Goal: Obtain resource: Download file/media

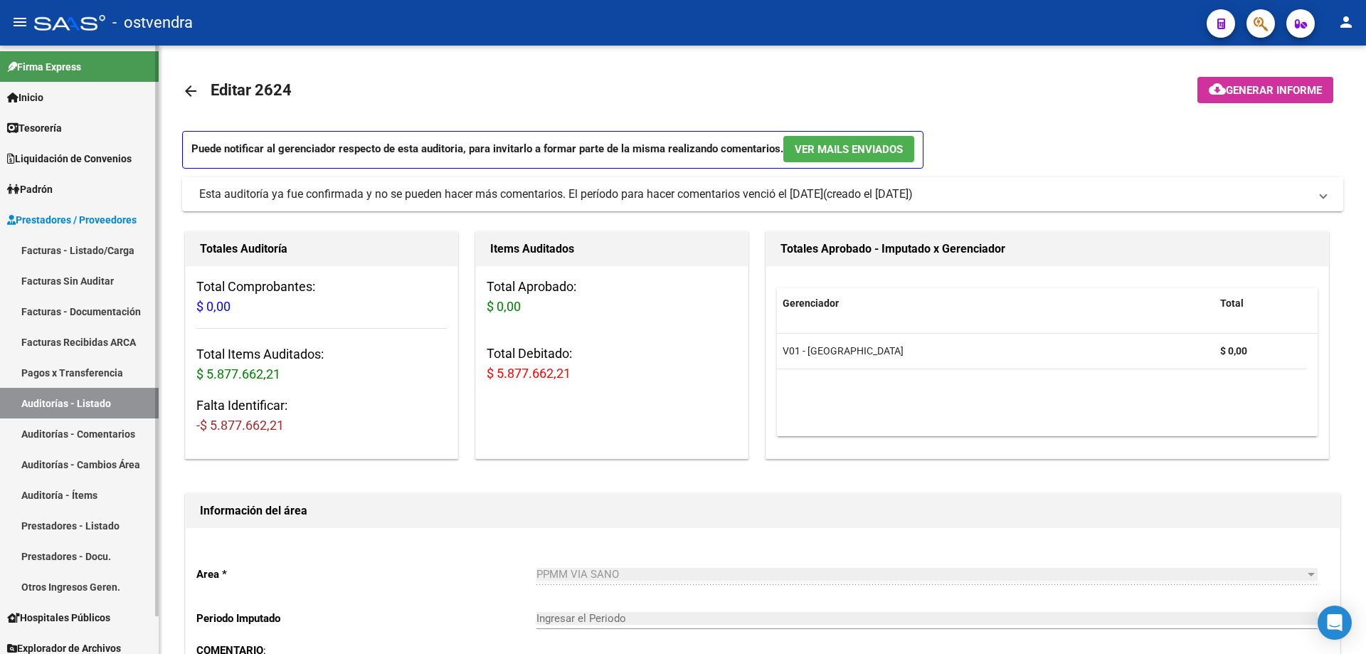
click at [53, 140] on link "Tesorería" at bounding box center [79, 127] width 159 height 31
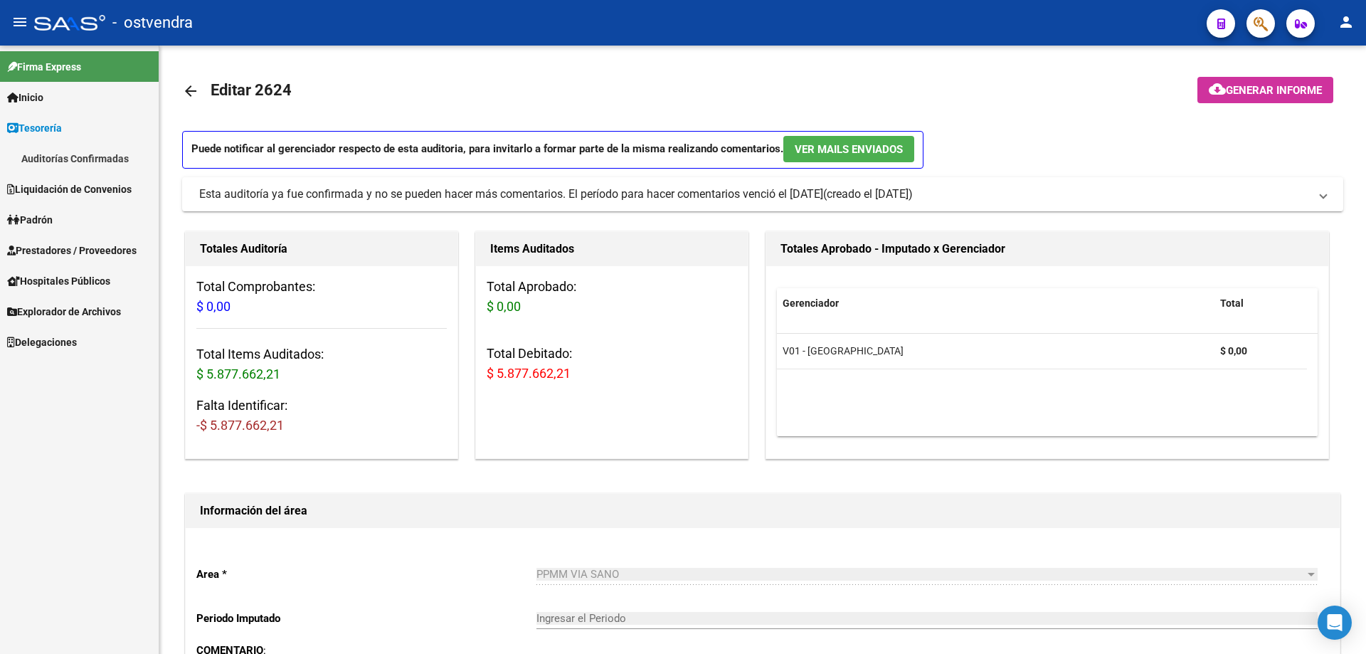
click at [60, 150] on link "Auditorías Confirmadas" at bounding box center [79, 158] width 159 height 31
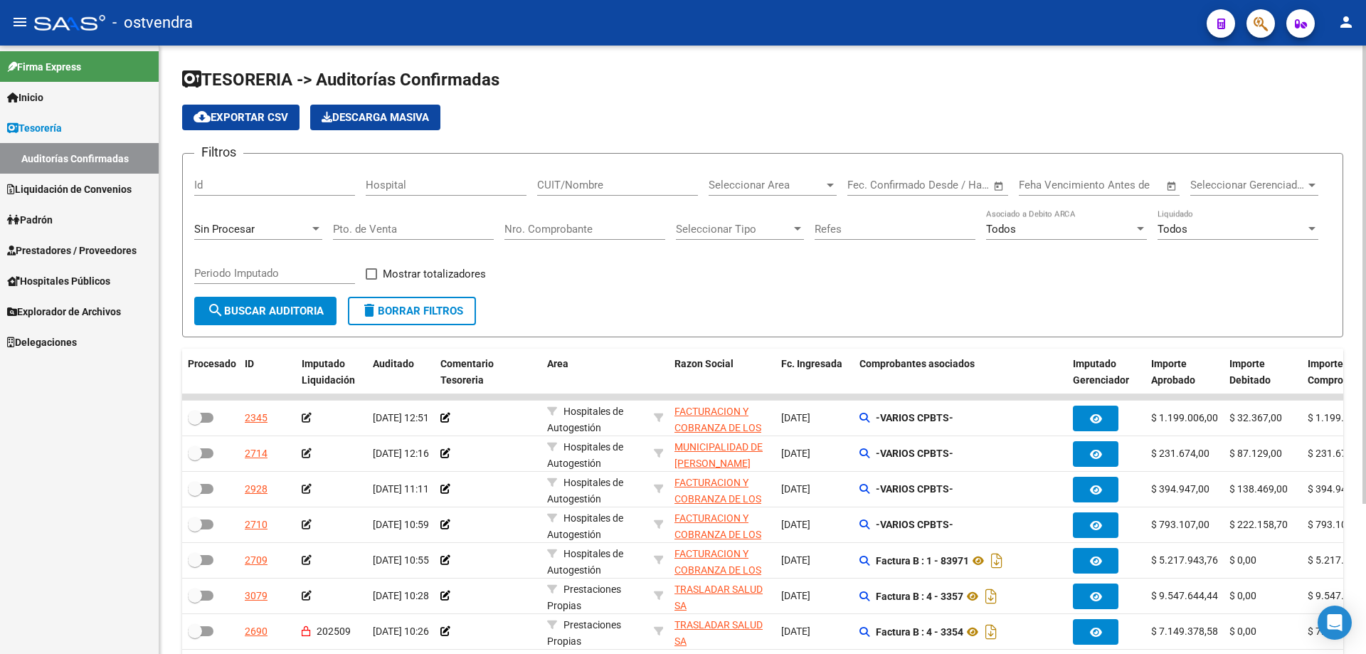
click at [578, 231] on input "Nro. Comprobante" at bounding box center [584, 229] width 161 height 13
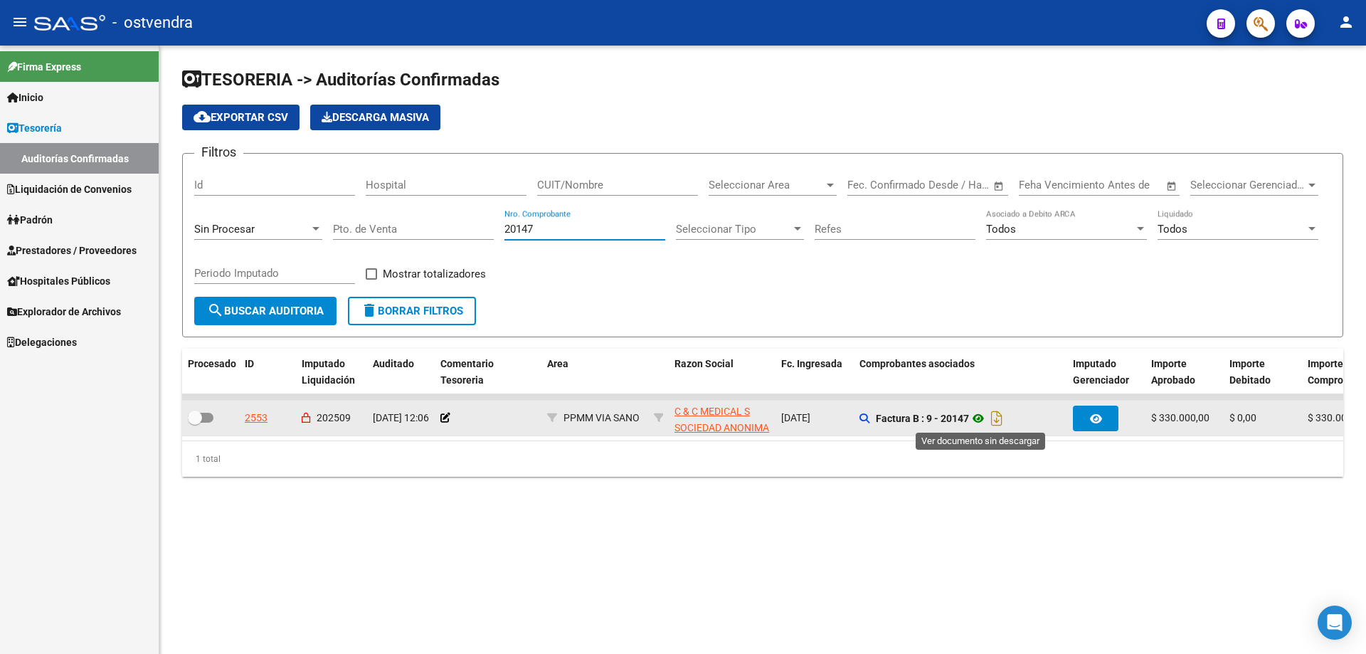
type input "20147"
click at [983, 420] on icon at bounding box center [978, 418] width 18 height 17
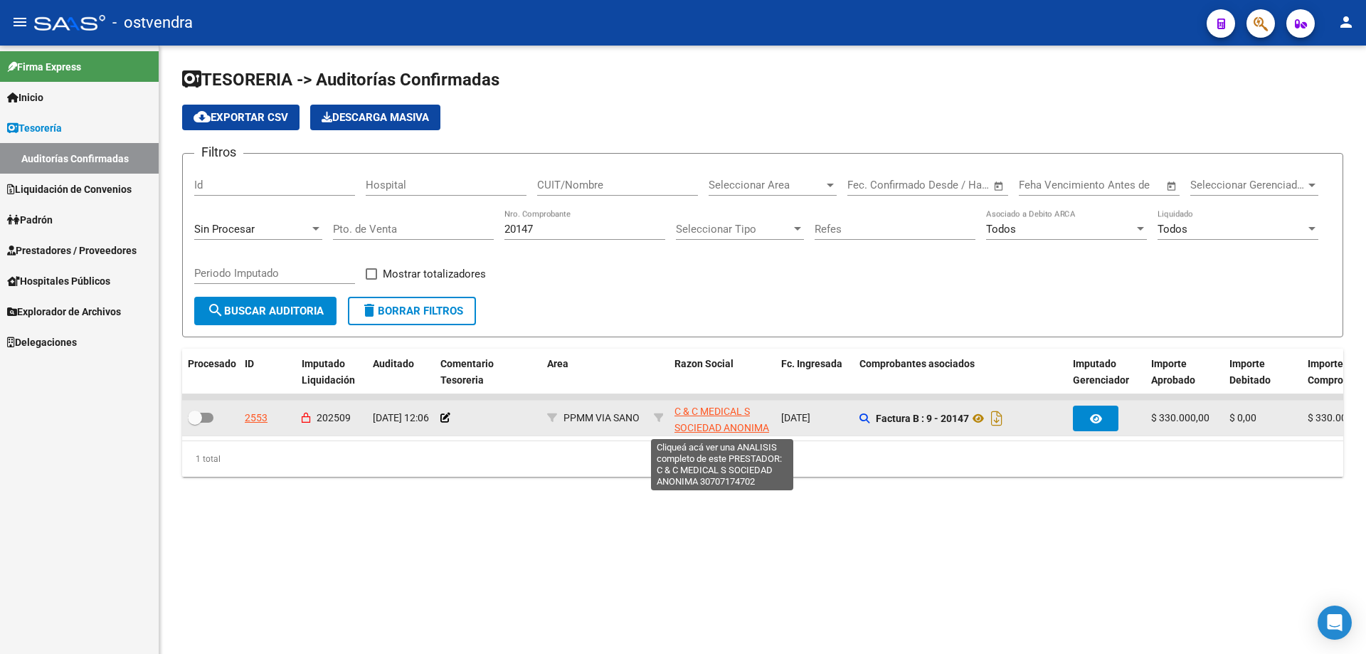
click at [721, 414] on span "C & C MEDICAL S SOCIEDAD ANONIMA" at bounding box center [721, 419] width 95 height 28
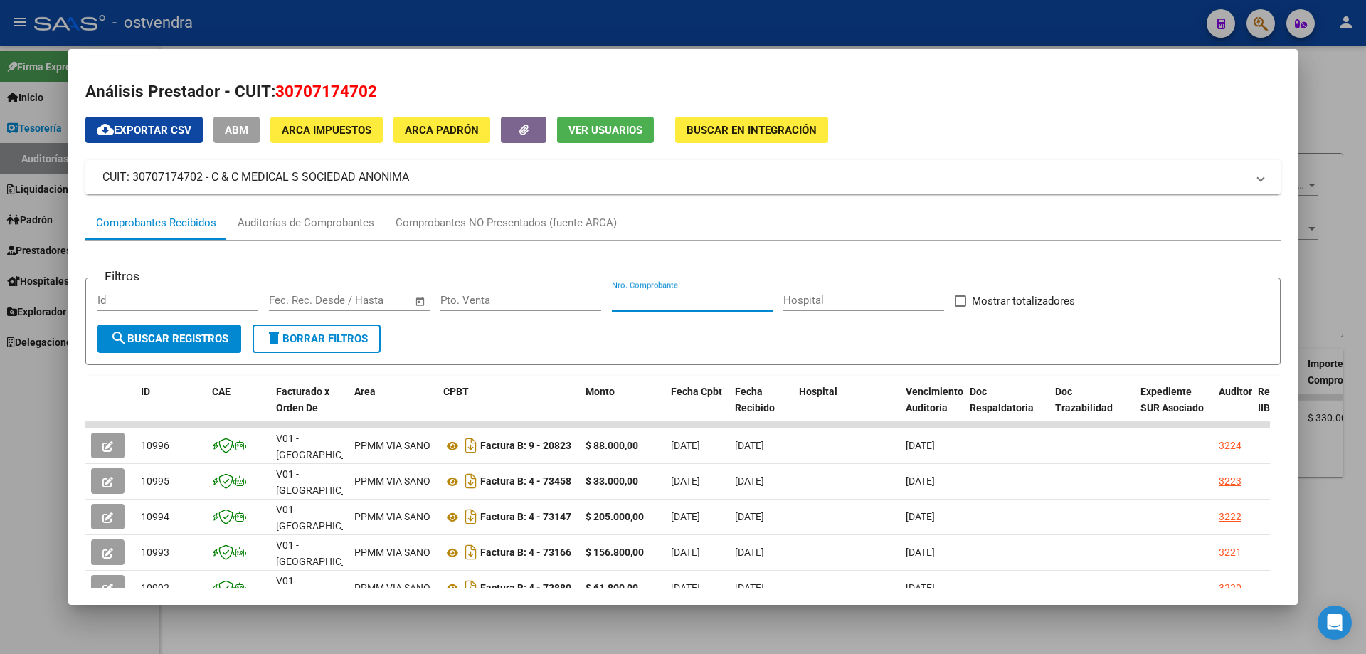
click at [709, 304] on input "Nro. Comprobante" at bounding box center [692, 300] width 161 height 13
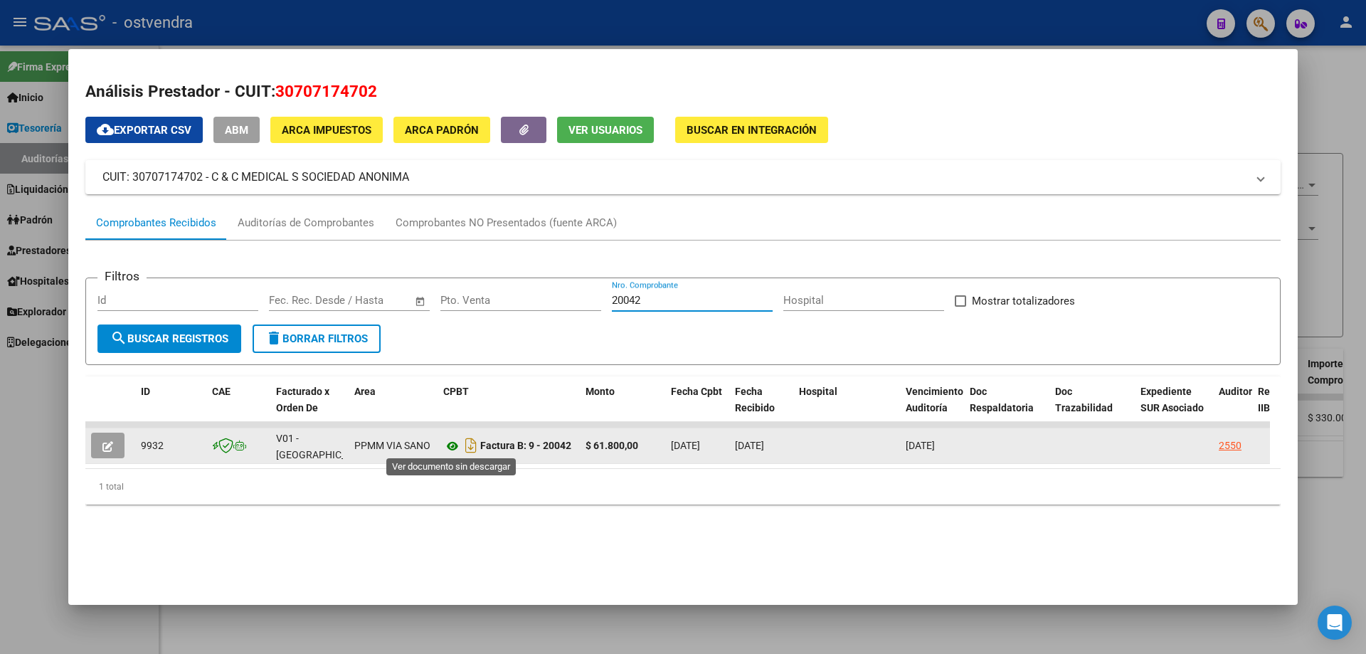
click at [455, 440] on icon at bounding box center [452, 445] width 18 height 17
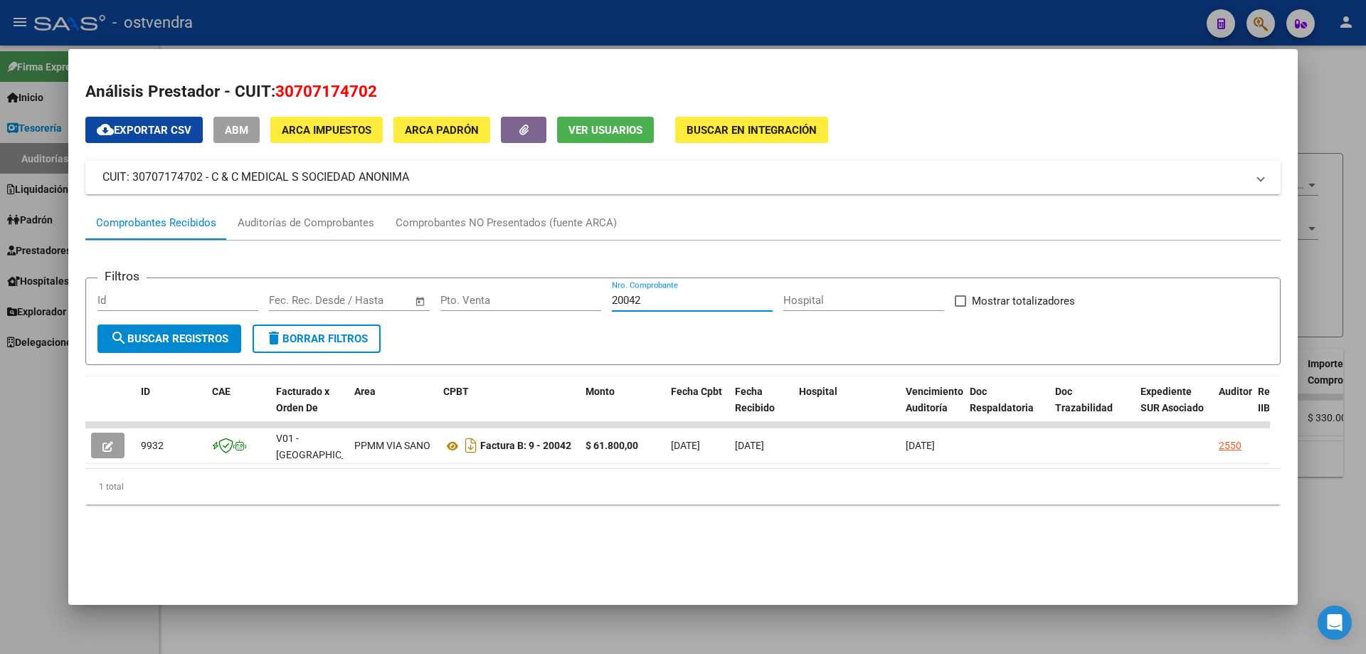
click at [676, 296] on input "20042" at bounding box center [692, 300] width 161 height 13
type input "2"
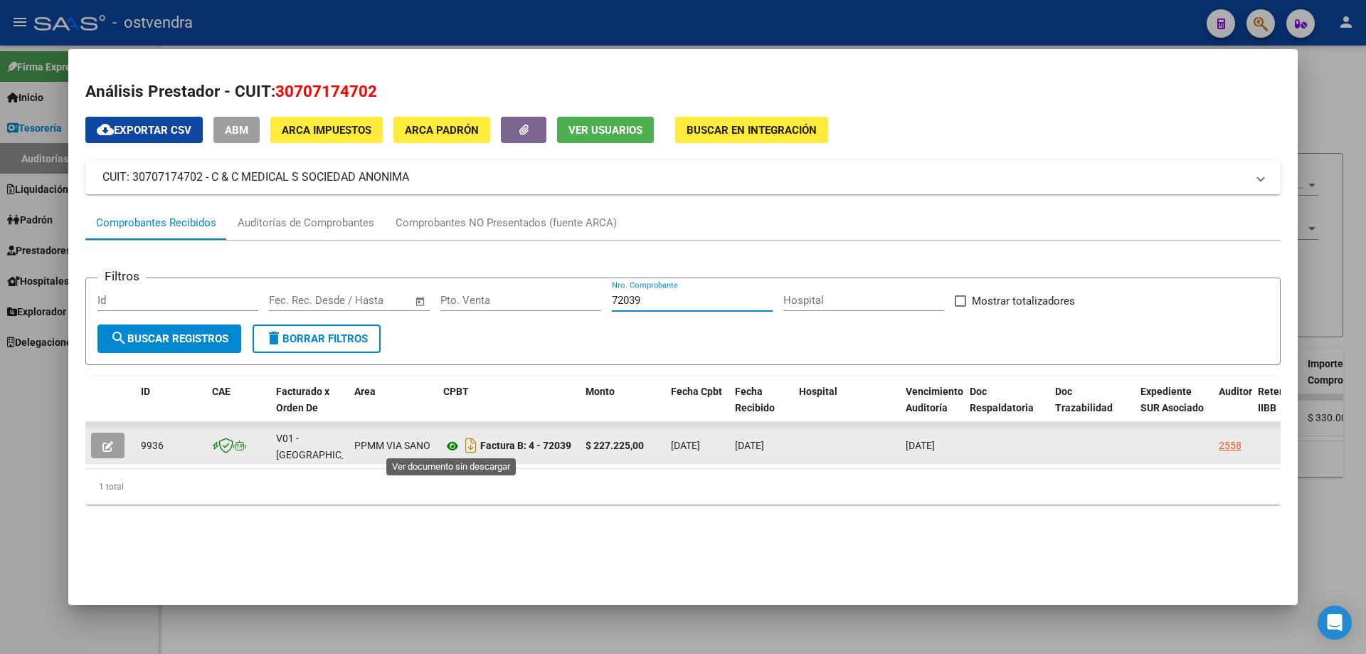
click at [449, 445] on icon at bounding box center [452, 445] width 18 height 17
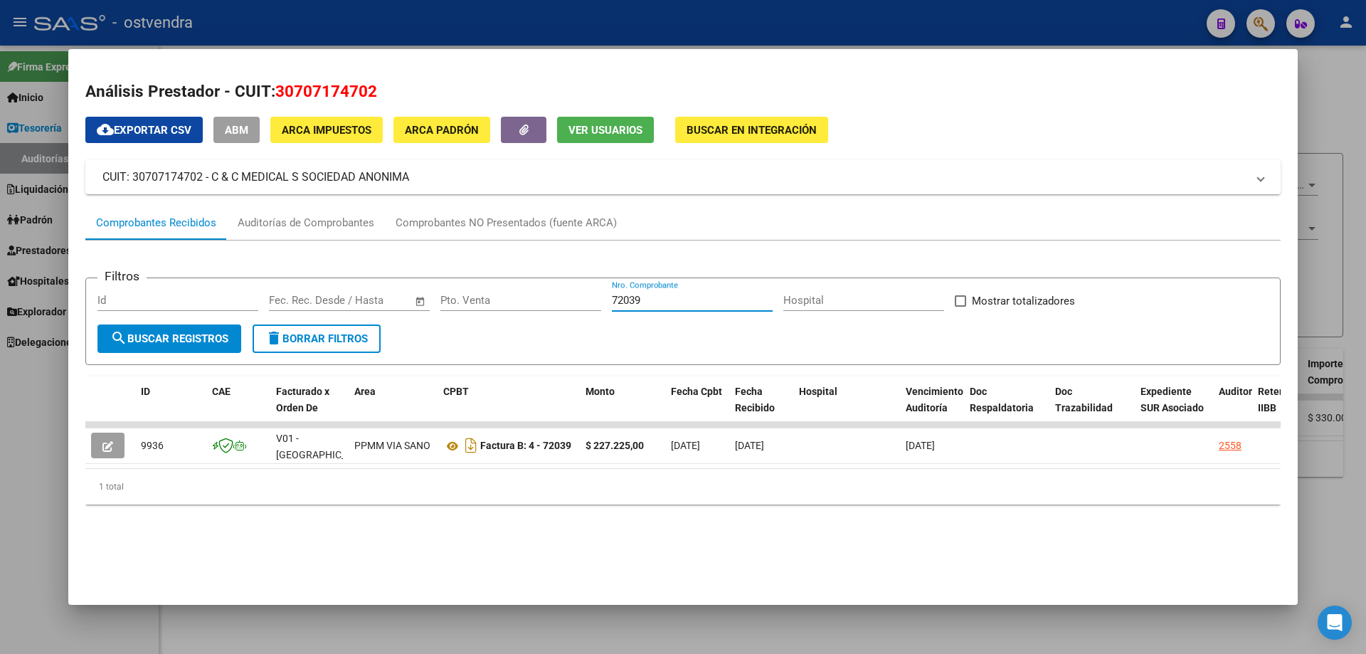
click at [701, 297] on input "72039" at bounding box center [692, 300] width 161 height 13
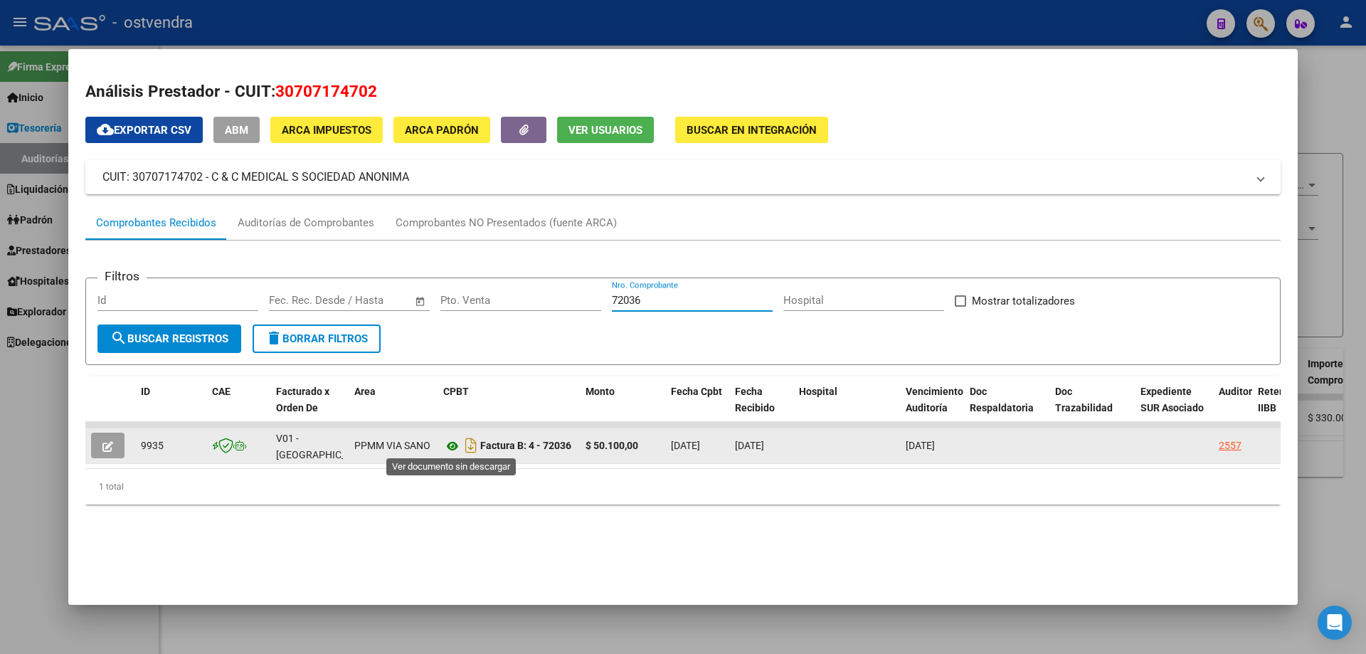
click at [453, 438] on icon at bounding box center [452, 445] width 18 height 17
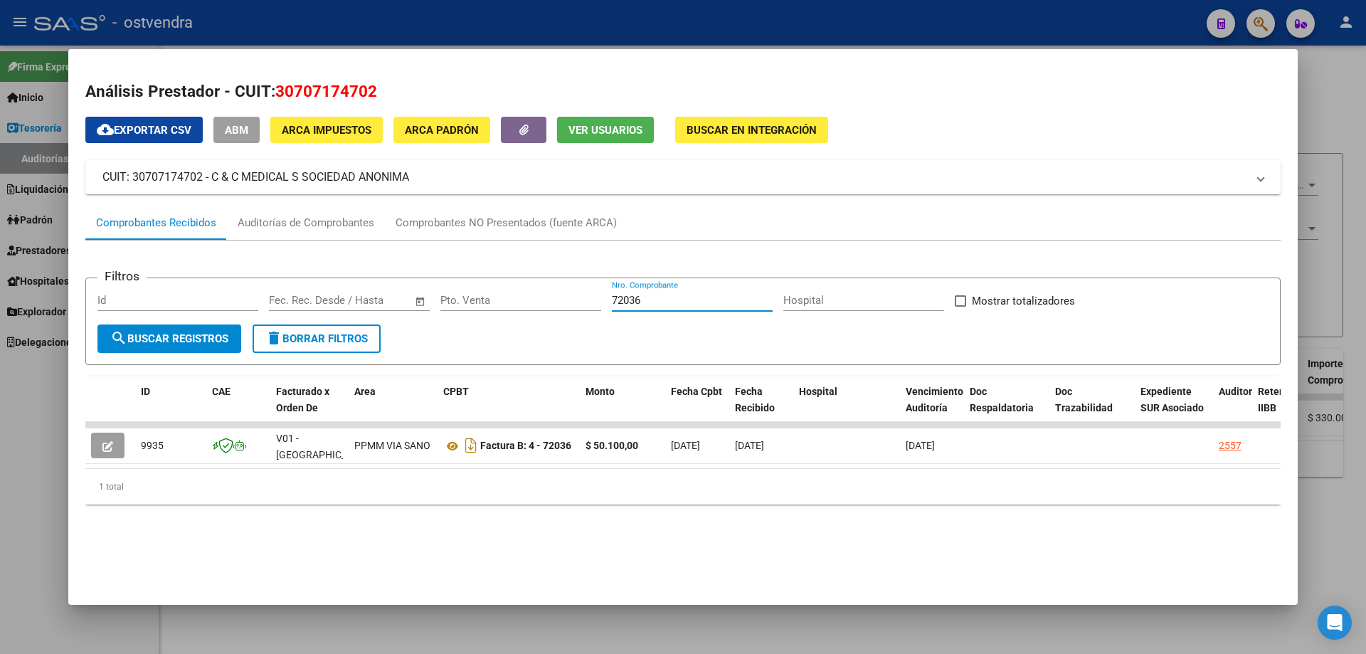
click at [712, 300] on input "72036" at bounding box center [692, 300] width 161 height 13
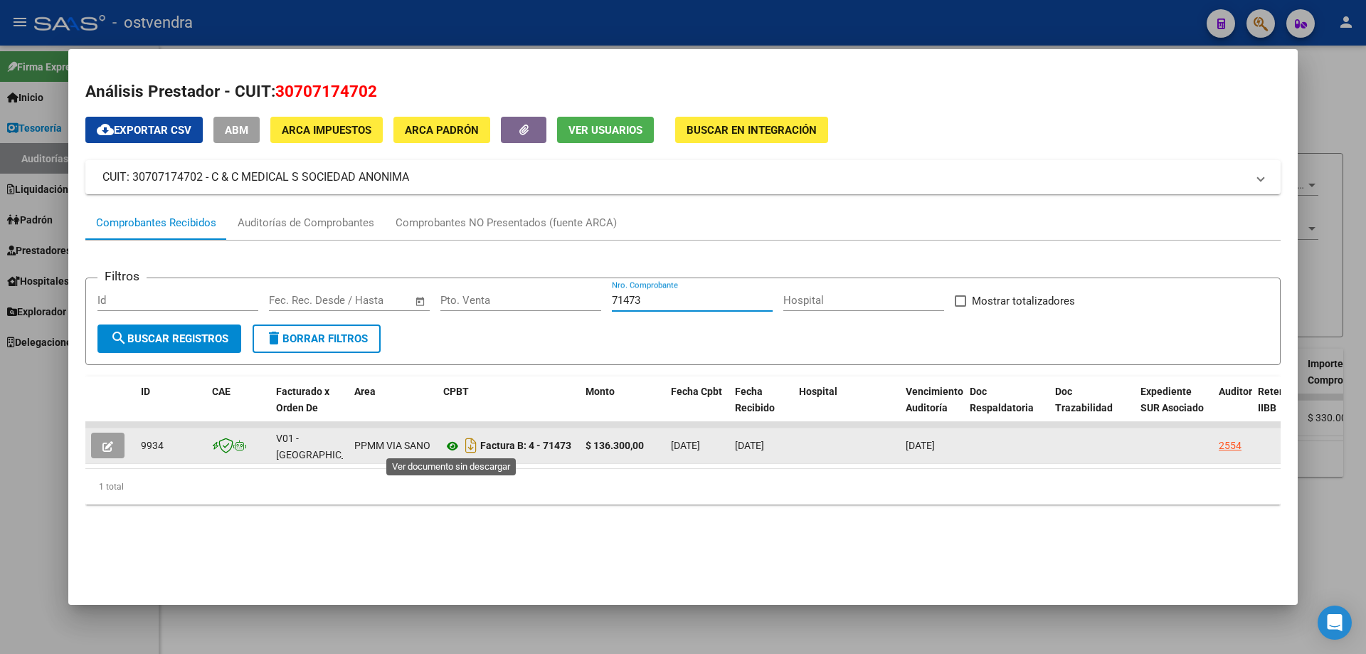
type input "71473"
click at [450, 450] on icon at bounding box center [452, 445] width 18 height 17
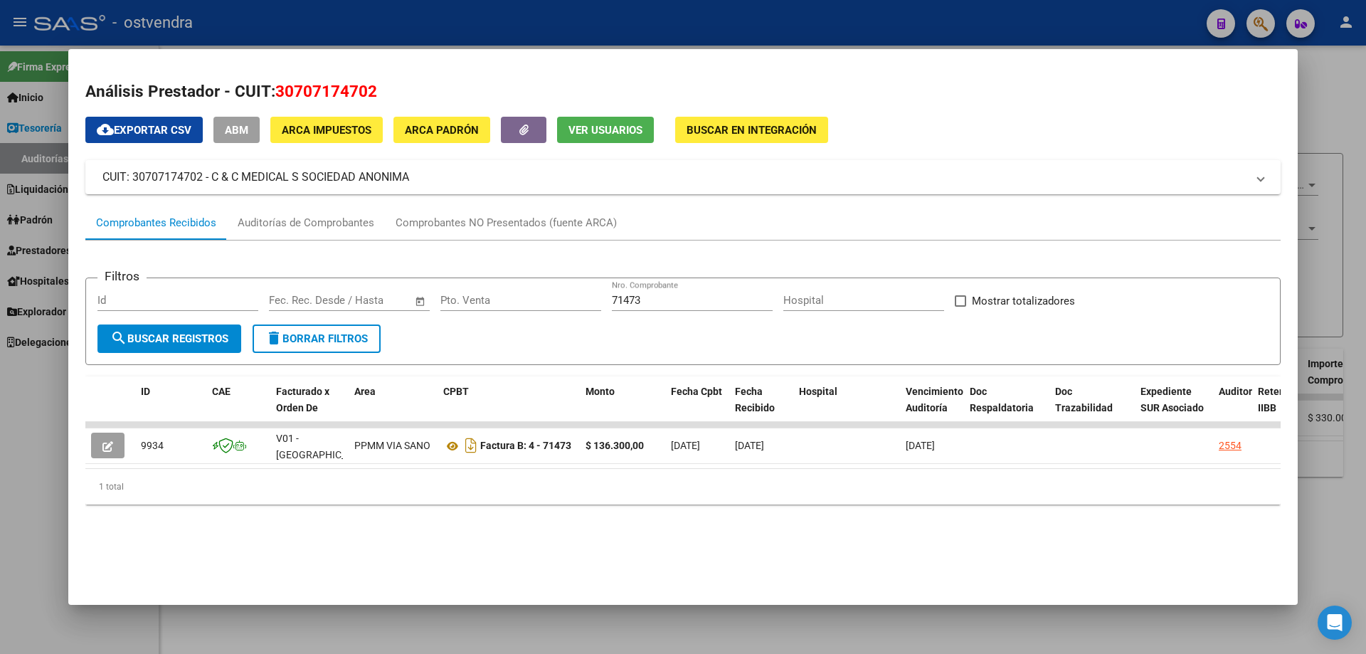
click at [495, 19] on div at bounding box center [683, 327] width 1366 height 654
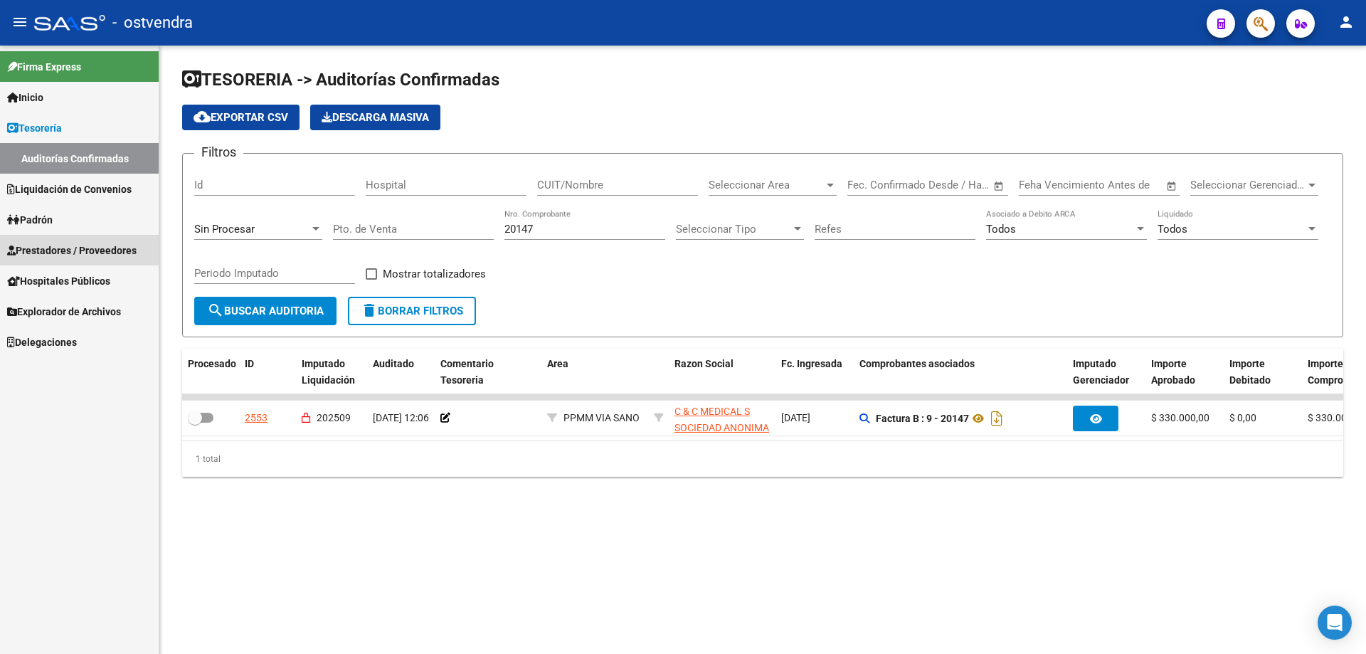
click at [60, 238] on link "Prestadores / Proveedores" at bounding box center [79, 250] width 159 height 31
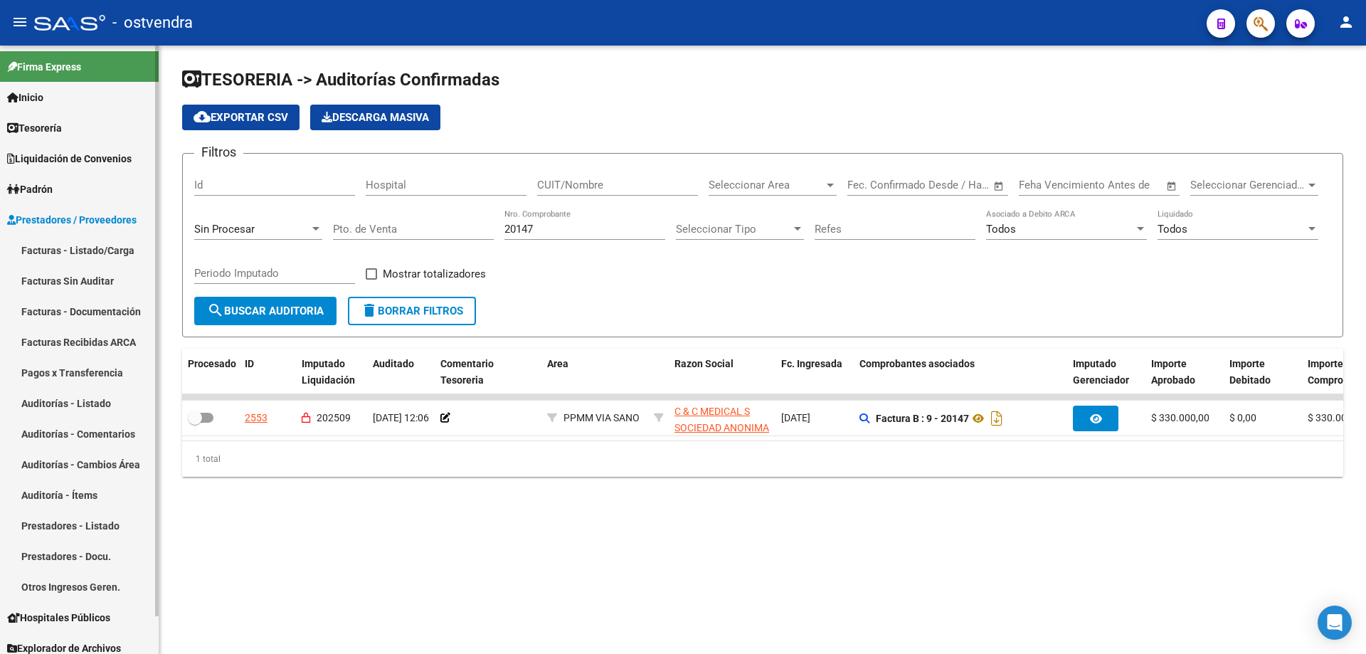
click at [73, 238] on link "Facturas - Listado/Carga" at bounding box center [79, 250] width 159 height 31
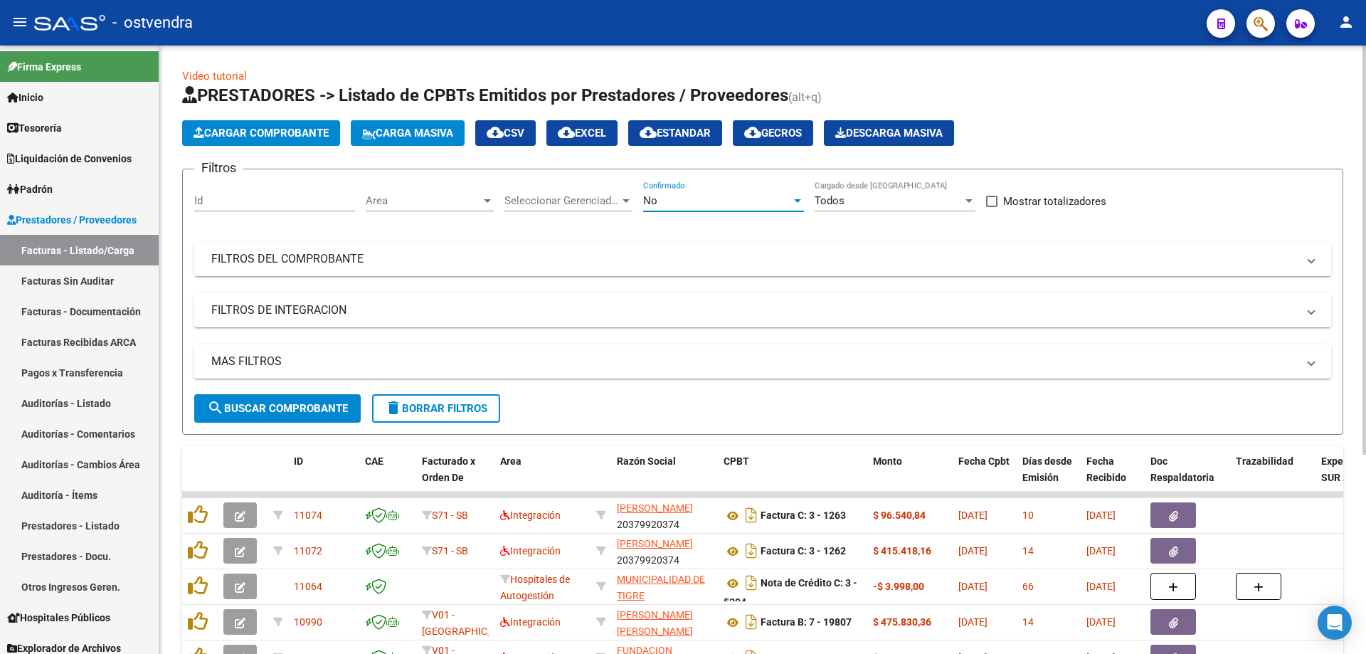
click at [711, 196] on div "No" at bounding box center [717, 200] width 148 height 13
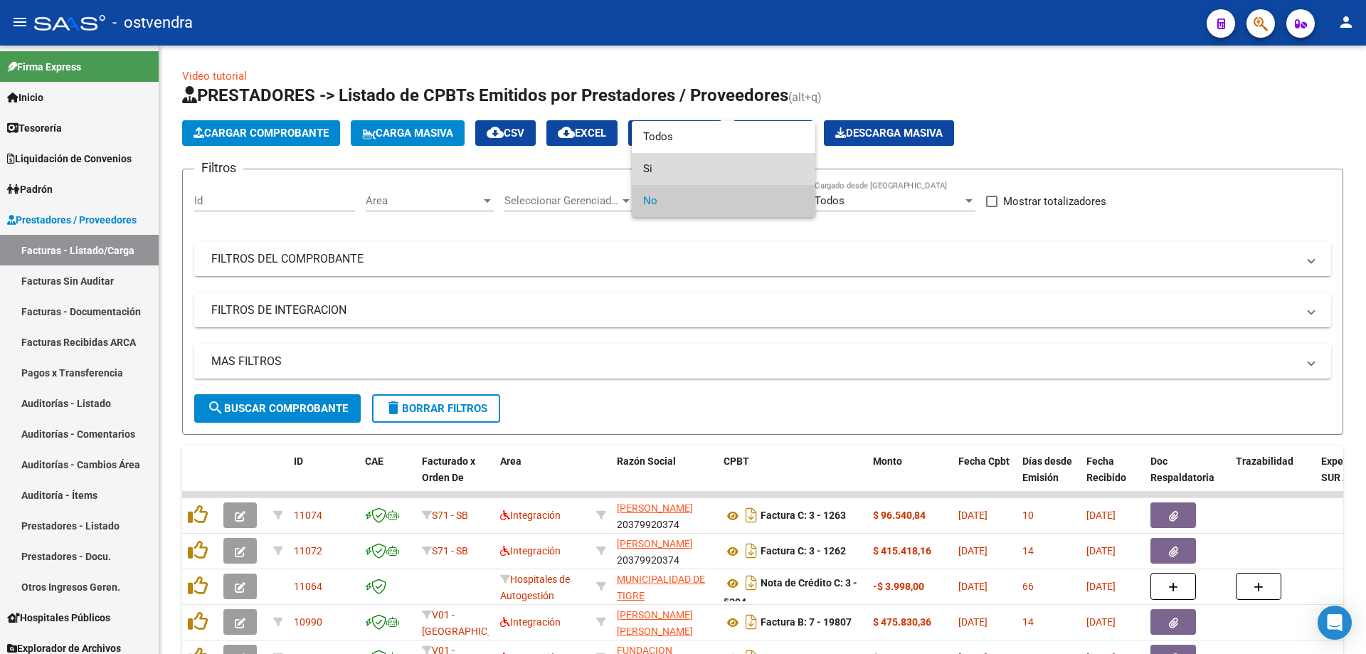
click at [686, 164] on span "Si" at bounding box center [723, 169] width 161 height 32
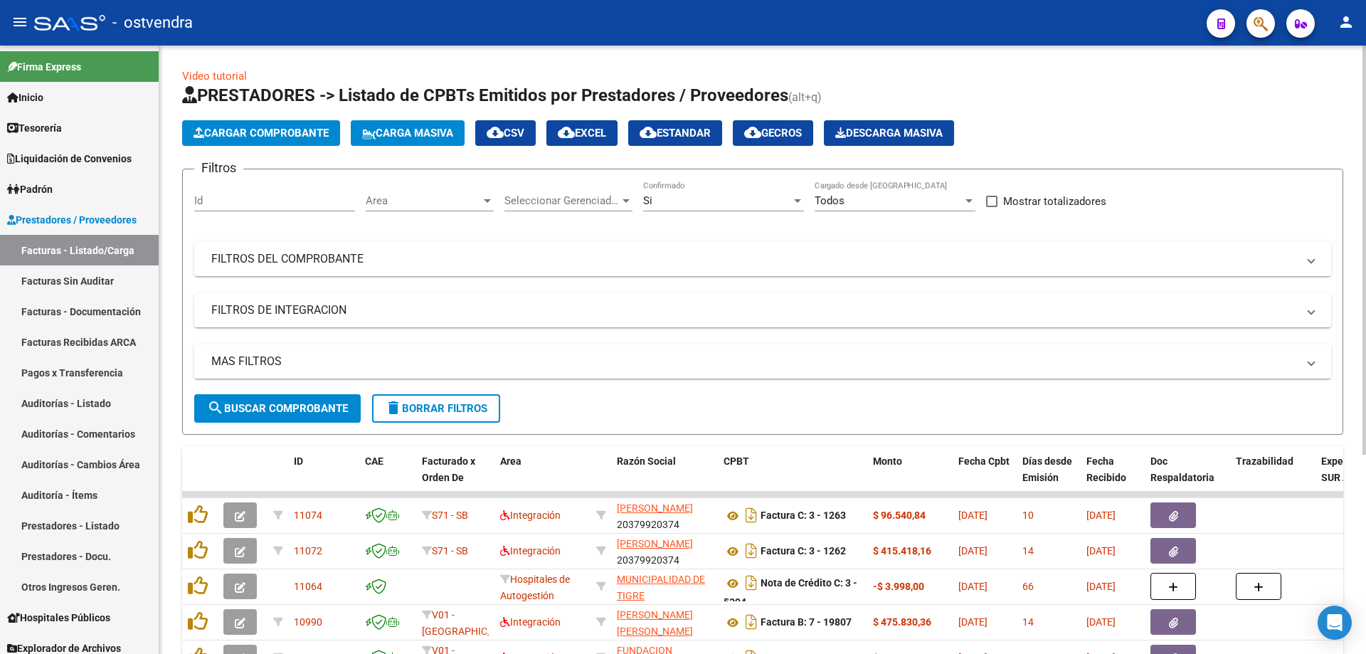
click at [620, 261] on mat-panel-title "FILTROS DEL COMPROBANTE" at bounding box center [754, 259] width 1086 height 16
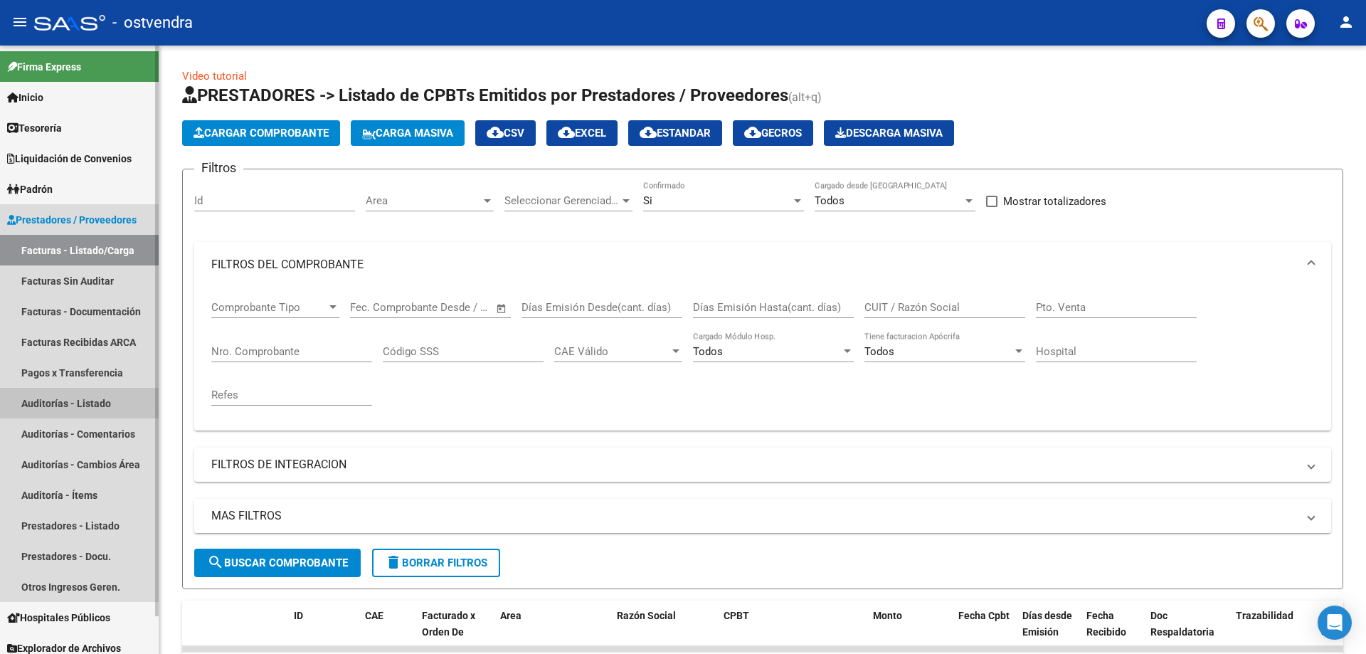
click at [42, 405] on link "Auditorías - Listado" at bounding box center [79, 403] width 159 height 31
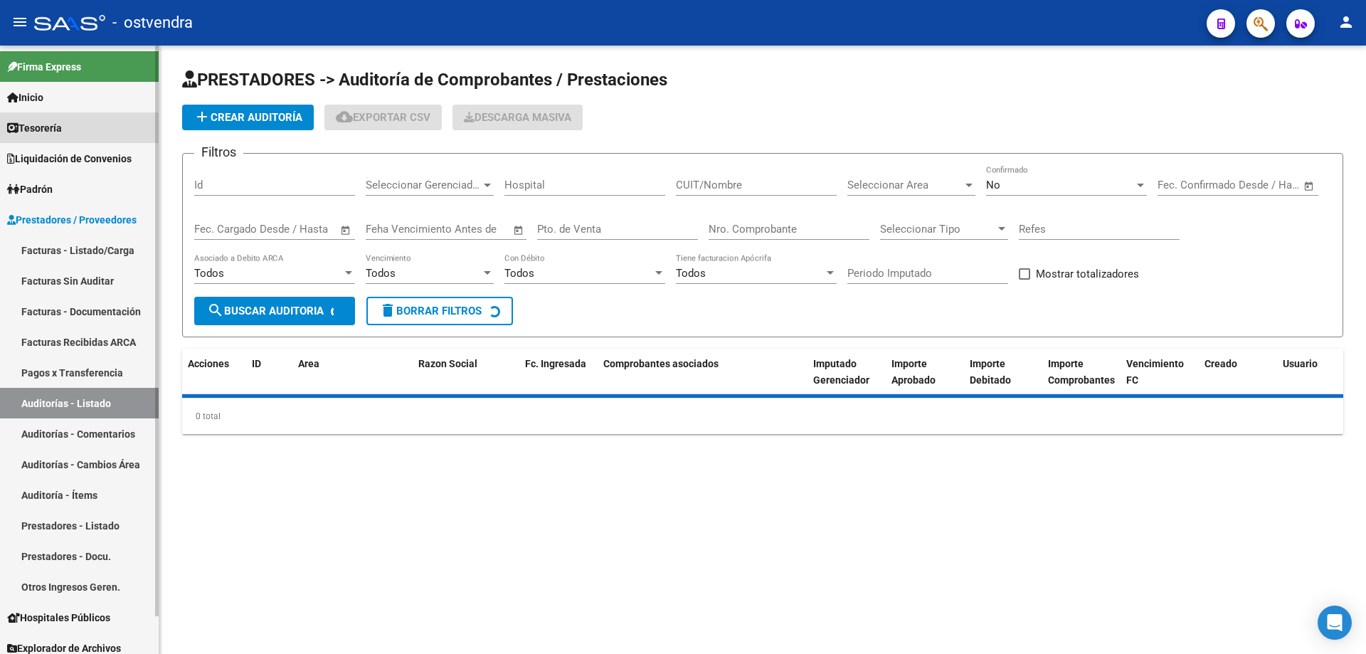
click at [41, 129] on span "Tesorería" at bounding box center [34, 128] width 55 height 16
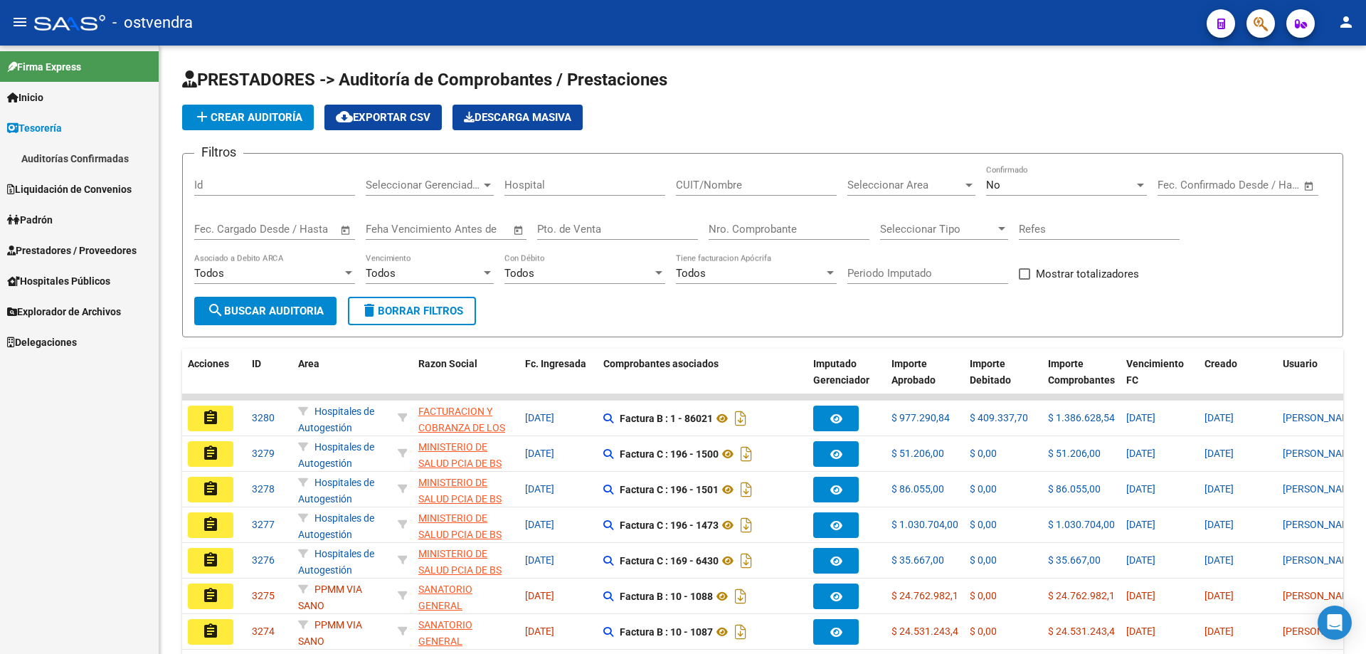
click at [46, 152] on link "Auditorías Confirmadas" at bounding box center [79, 158] width 159 height 31
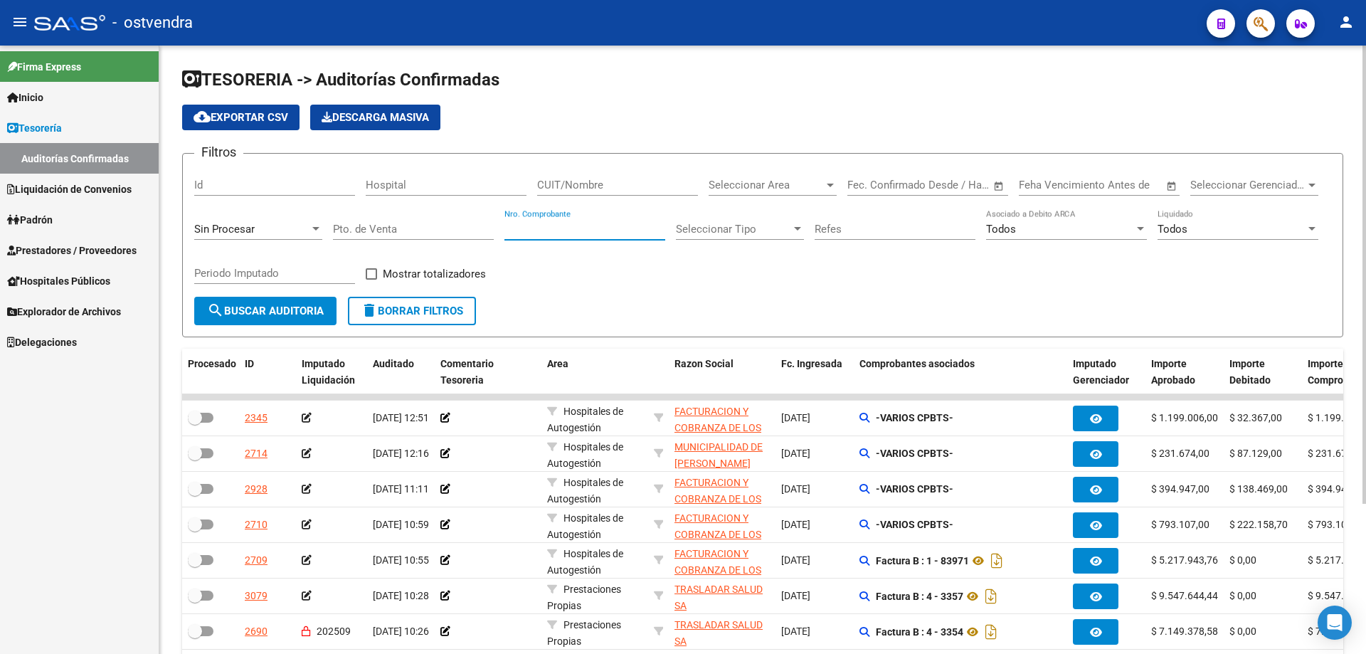
click at [539, 225] on input "Nro. Comprobante" at bounding box center [584, 229] width 161 height 13
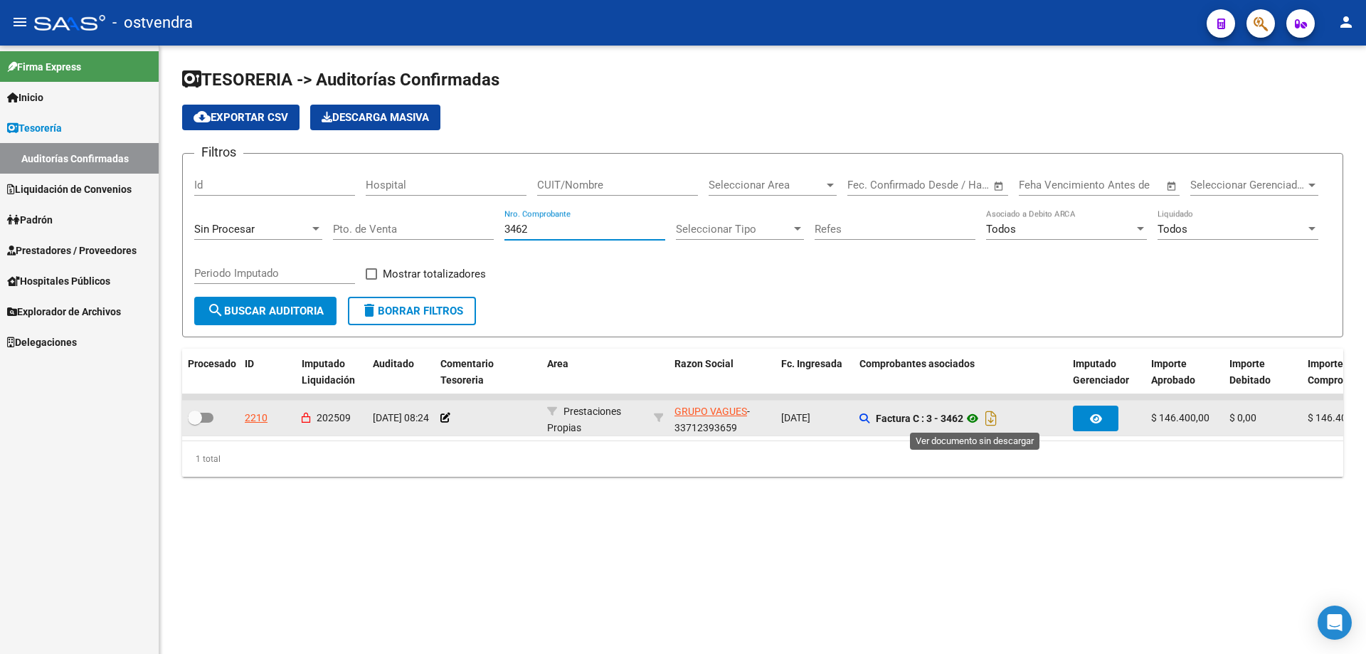
click at [971, 425] on icon at bounding box center [972, 418] width 18 height 17
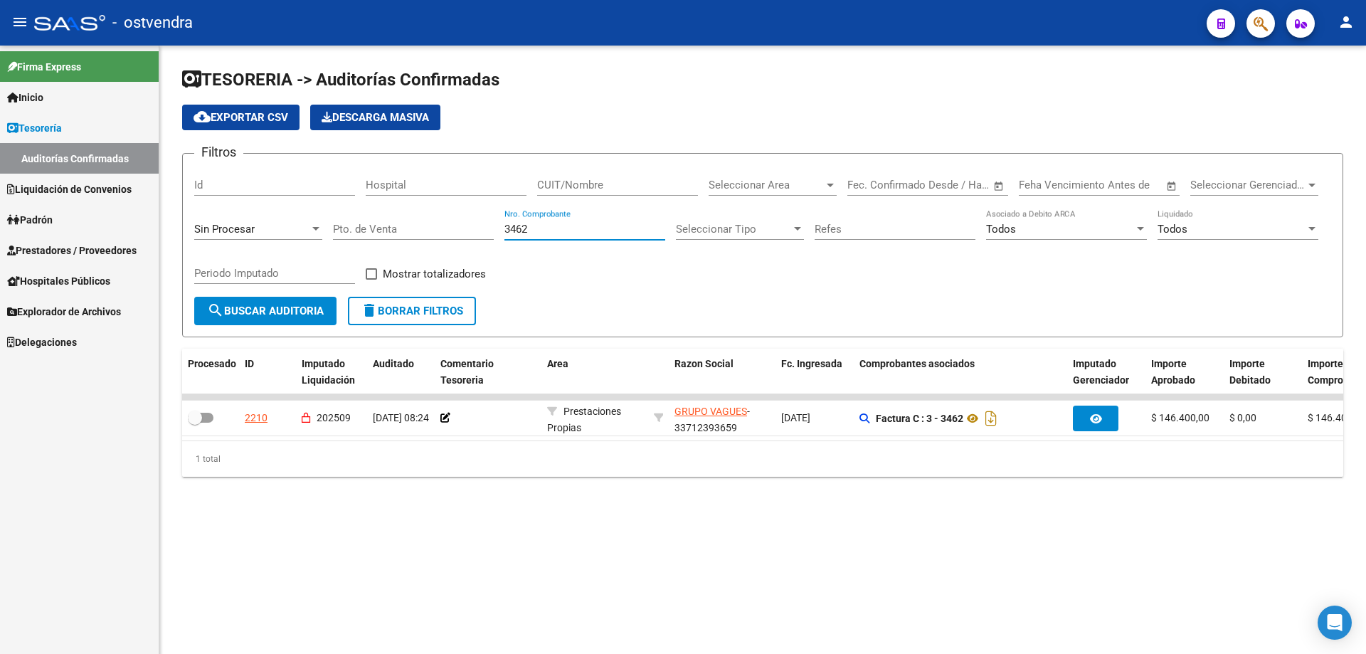
click at [553, 233] on input "3462" at bounding box center [584, 229] width 161 height 13
type input "3"
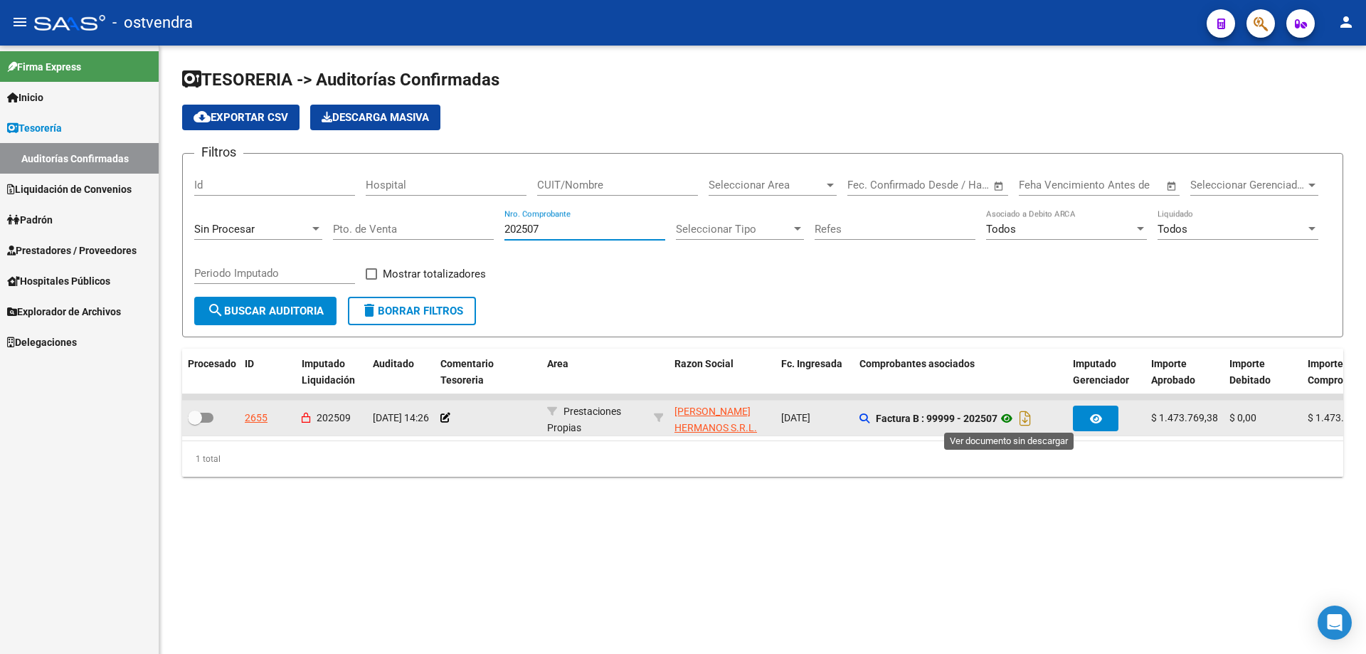
click at [1016, 413] on icon at bounding box center [1006, 418] width 18 height 17
click at [1012, 419] on icon at bounding box center [1006, 418] width 18 height 17
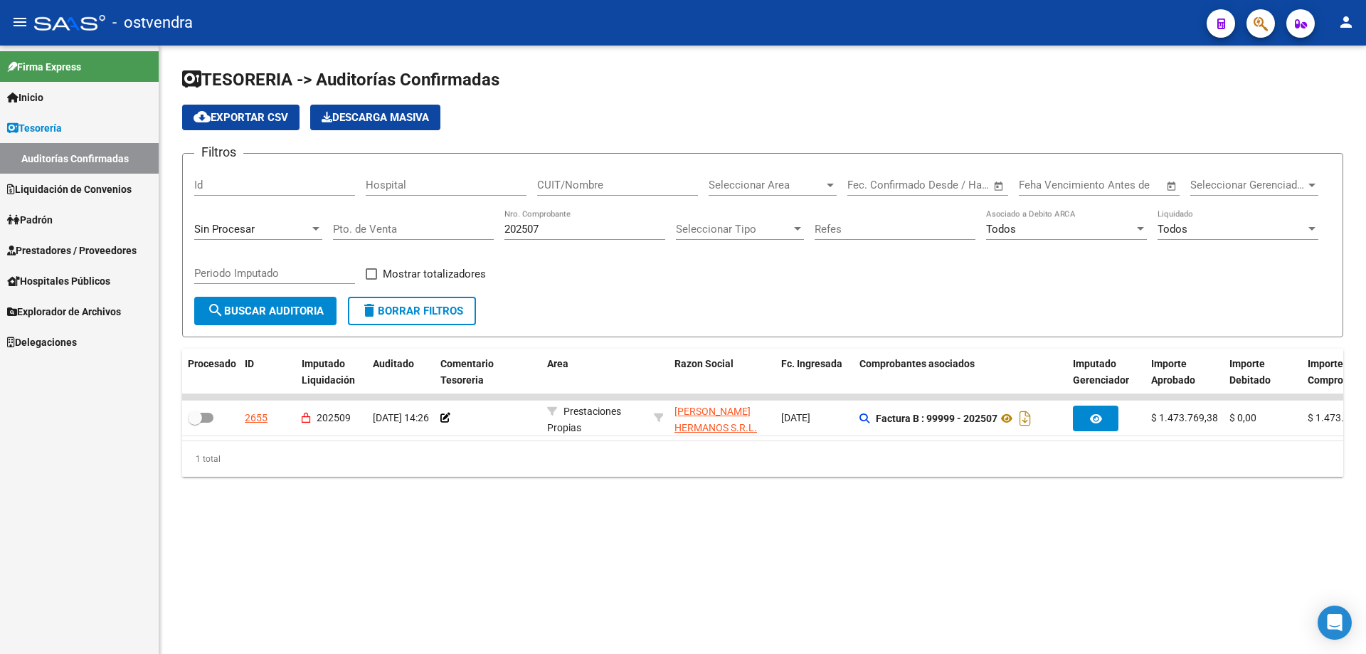
click at [548, 227] on input "202507" at bounding box center [584, 229] width 161 height 13
type input "2"
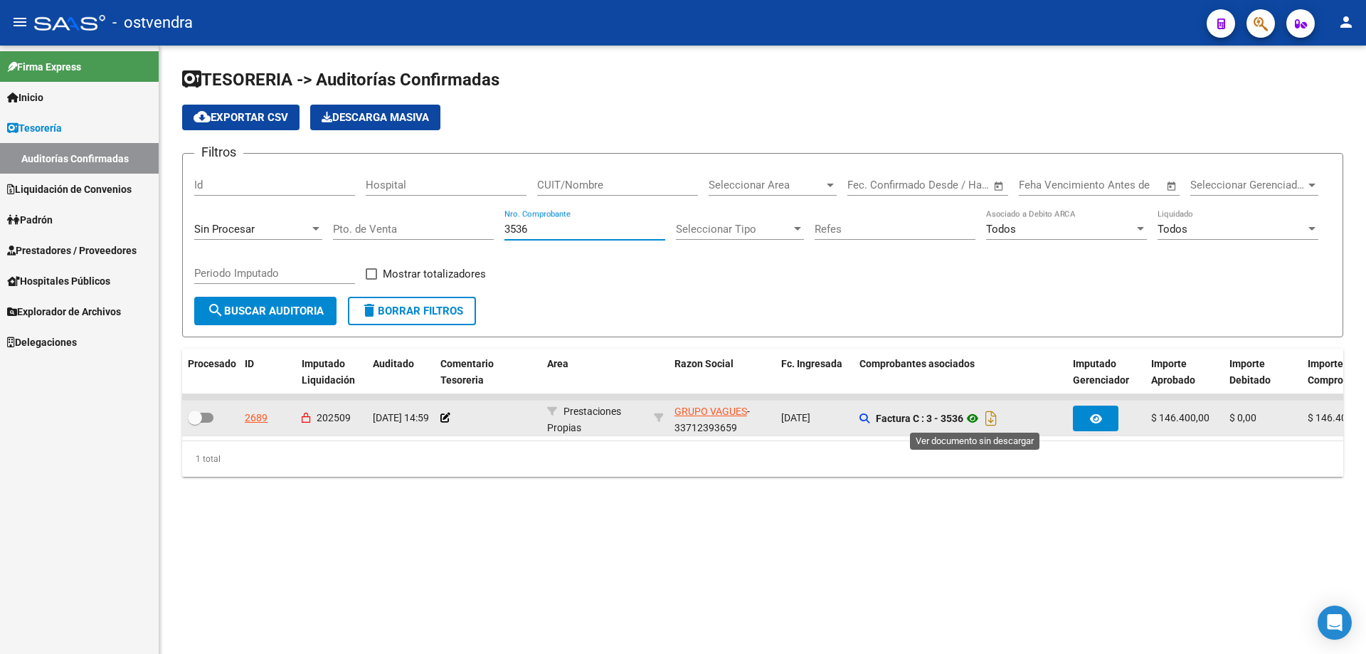
click at [969, 411] on icon at bounding box center [972, 418] width 18 height 17
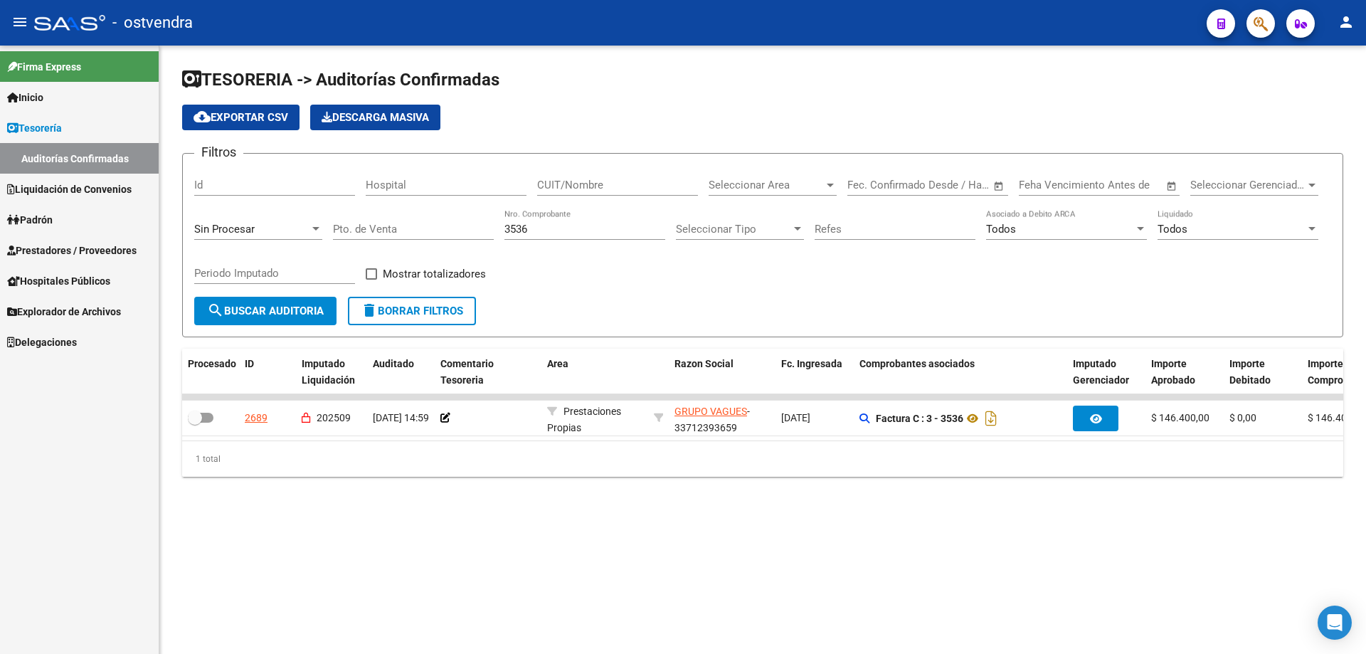
click at [587, 225] on input "3536" at bounding box center [584, 229] width 161 height 13
type input "3"
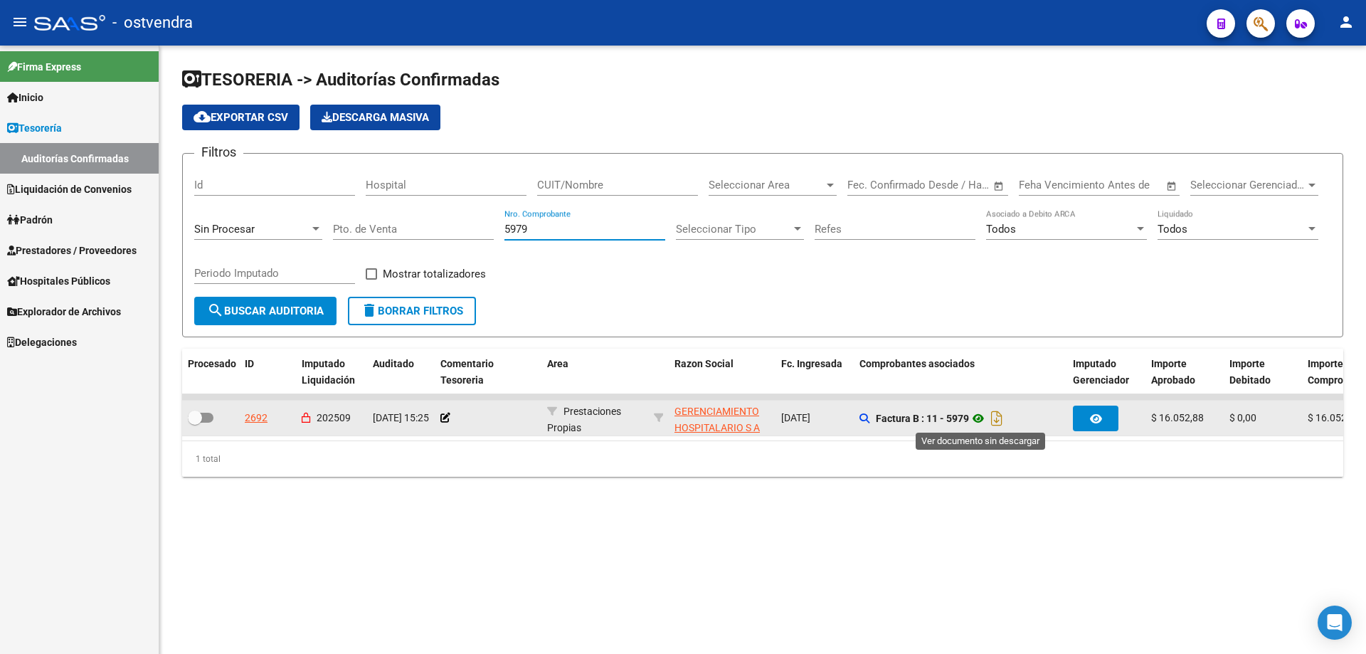
click at [980, 418] on icon at bounding box center [978, 418] width 18 height 17
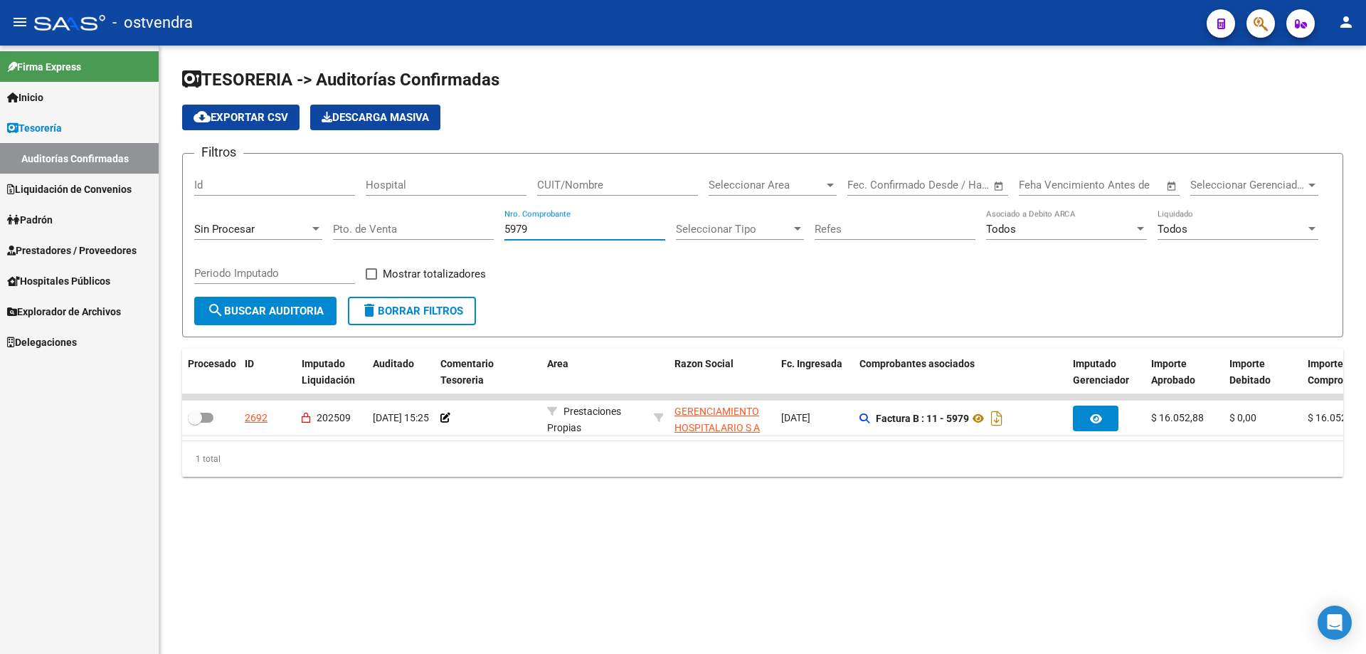
click at [608, 233] on input "5979" at bounding box center [584, 229] width 161 height 13
type input "5"
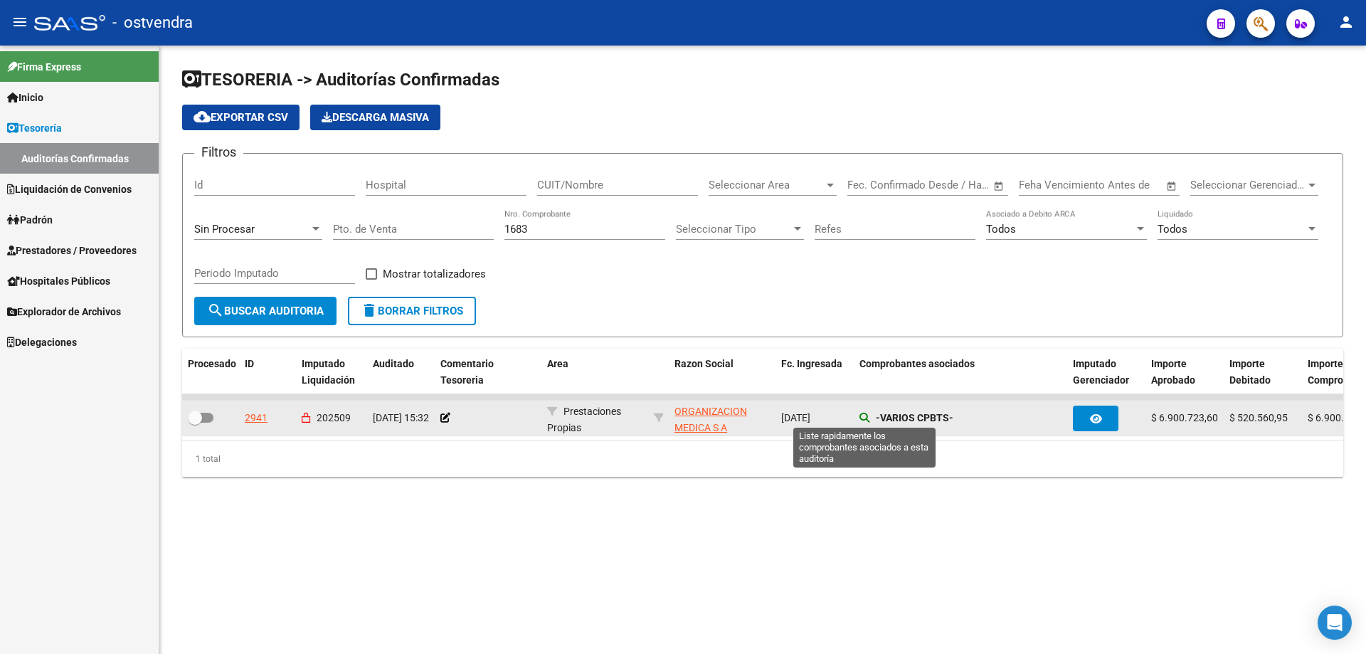
click at [859, 418] on icon at bounding box center [864, 418] width 10 height 10
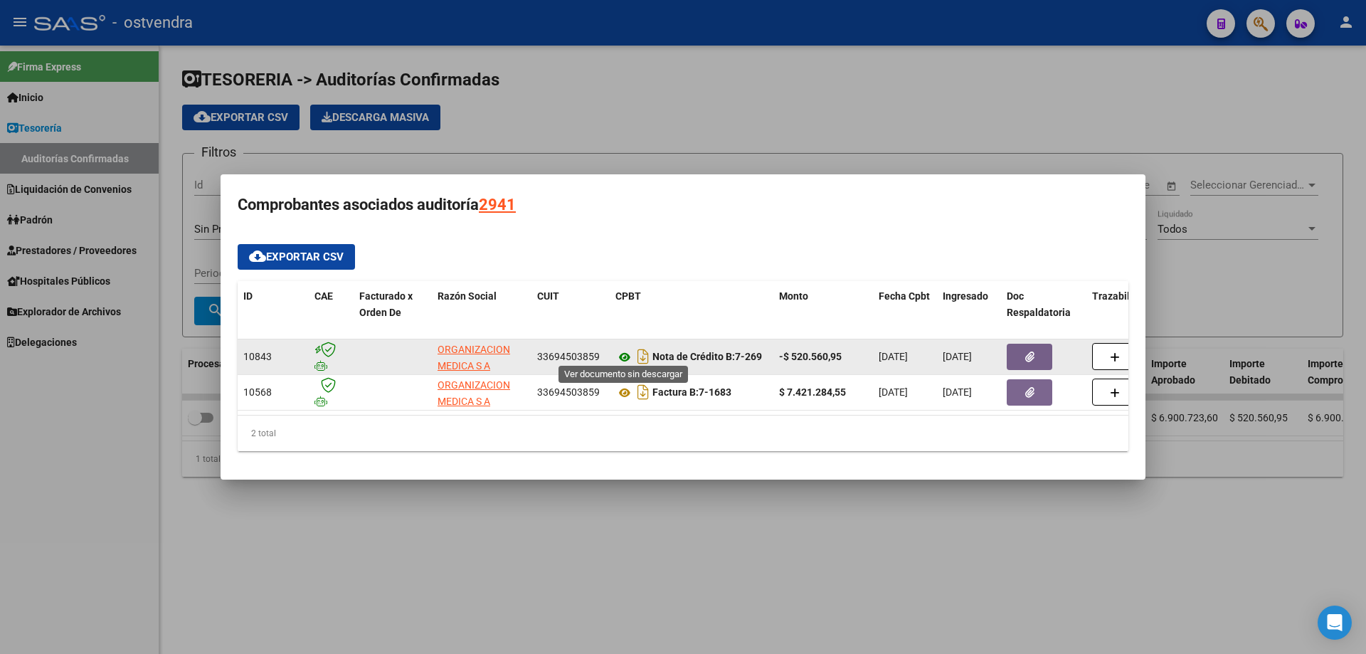
click at [620, 353] on icon at bounding box center [624, 357] width 18 height 17
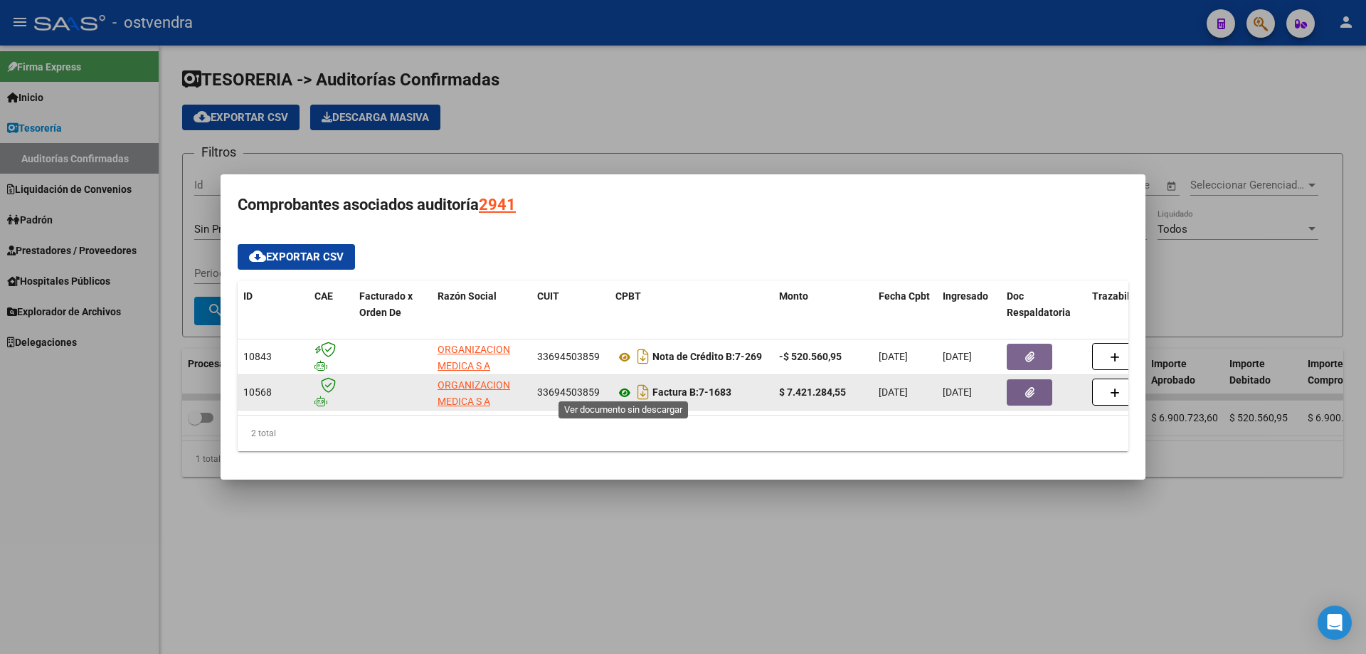
click at [627, 388] on icon at bounding box center [624, 392] width 18 height 17
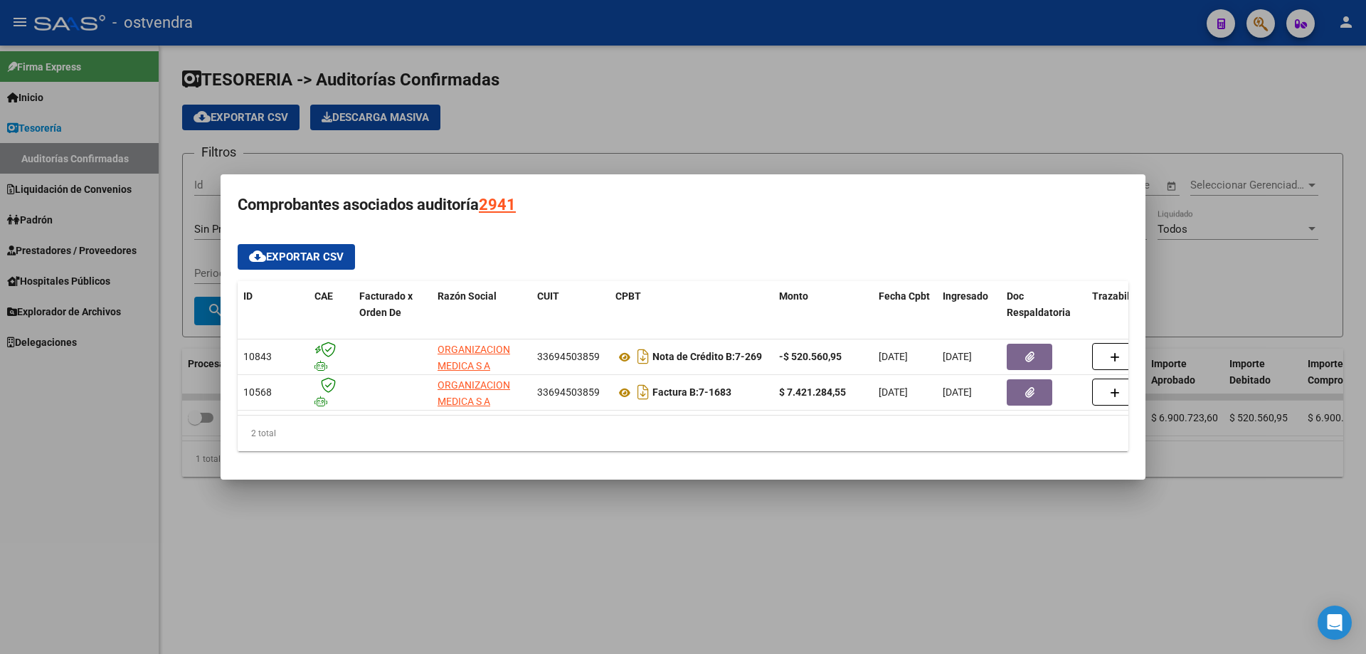
click at [511, 104] on div at bounding box center [683, 327] width 1366 height 654
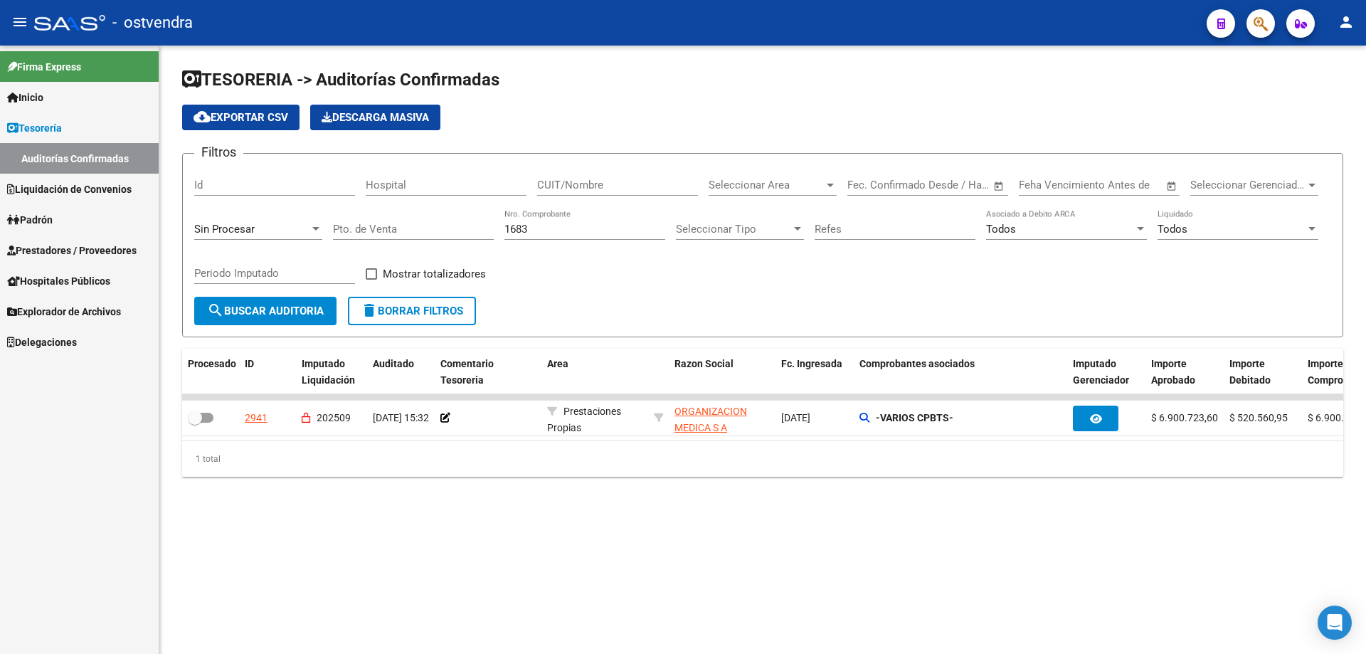
click at [553, 223] on div "1683 Nro. Comprobante" at bounding box center [584, 224] width 161 height 31
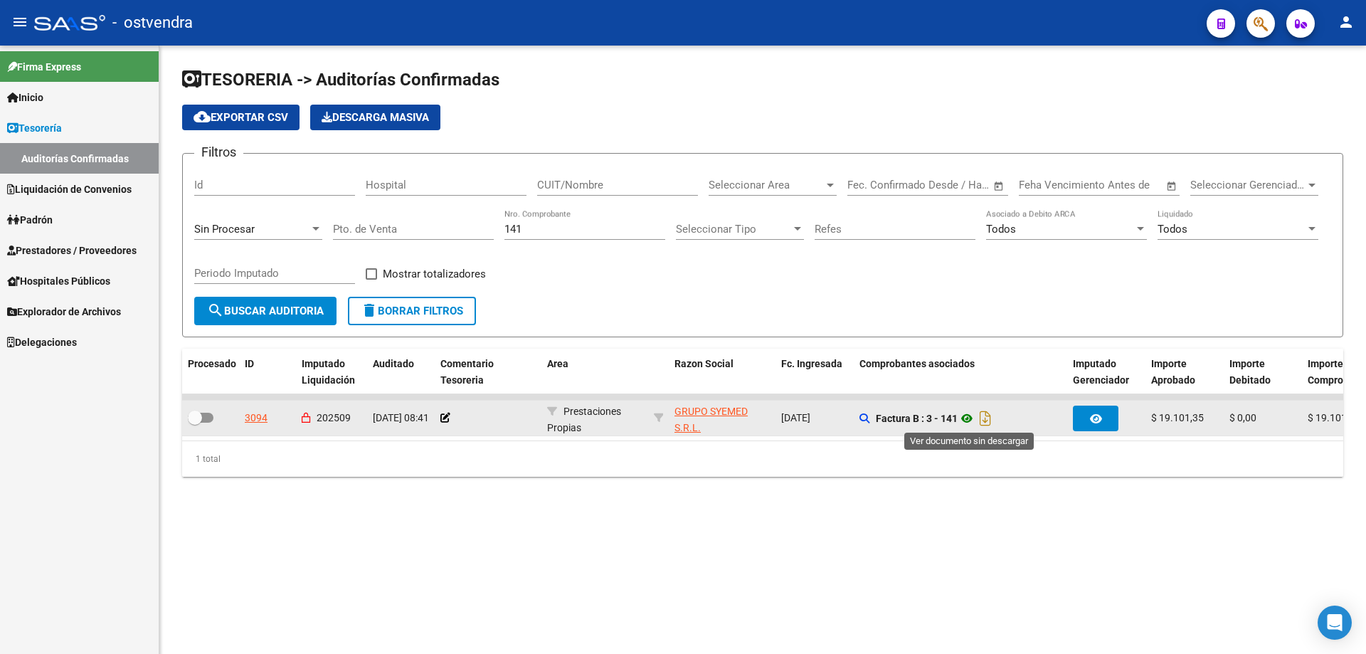
click at [965, 416] on icon at bounding box center [966, 418] width 18 height 17
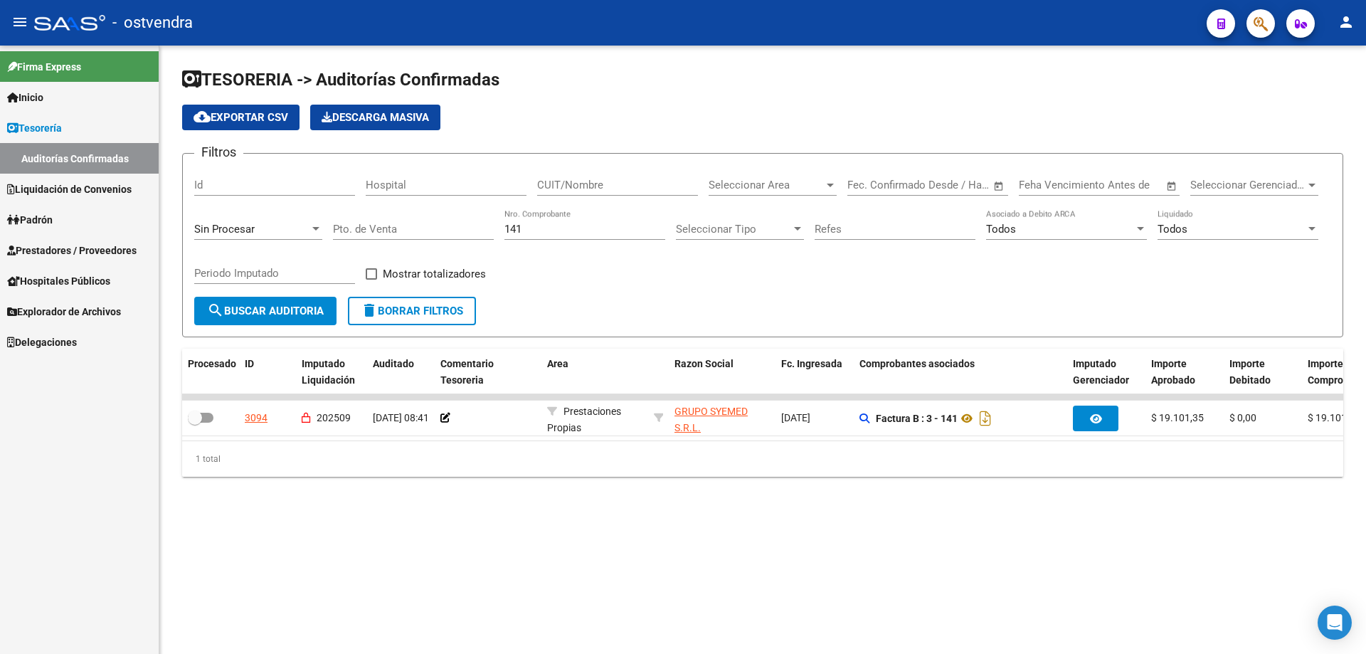
click at [533, 219] on div "141 Nro. Comprobante" at bounding box center [584, 224] width 161 height 31
type input "1"
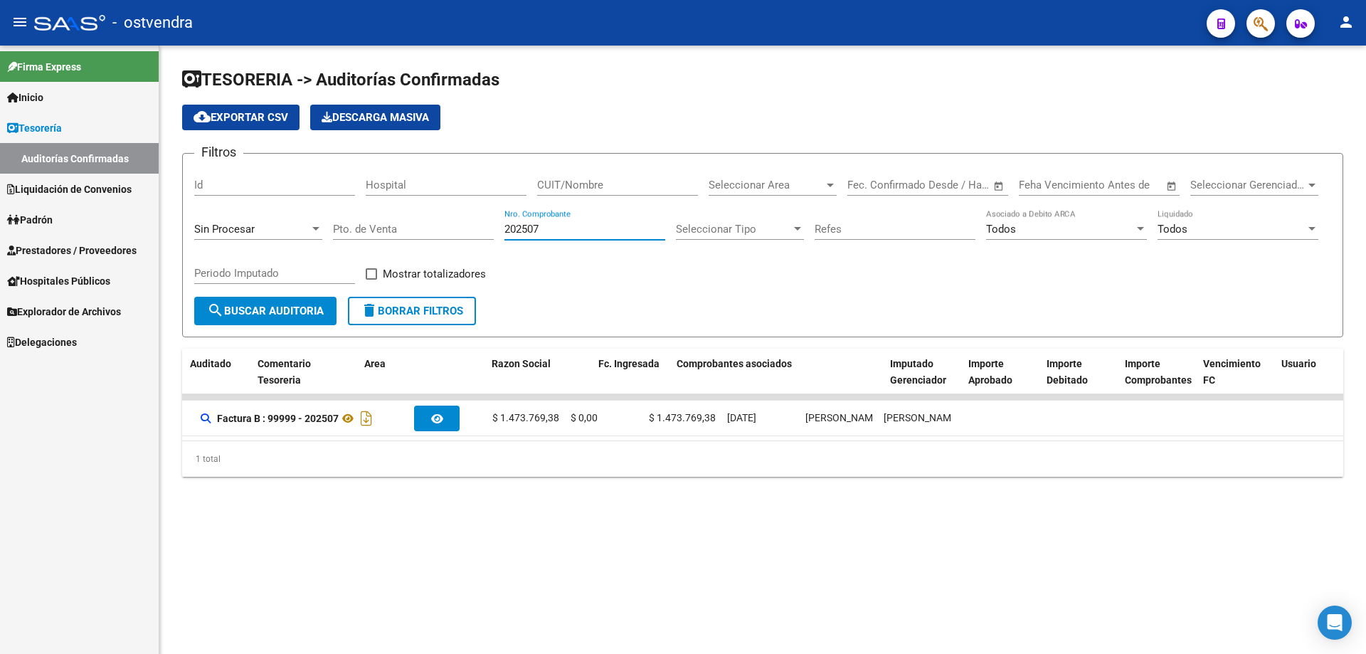
scroll to position [0, 179]
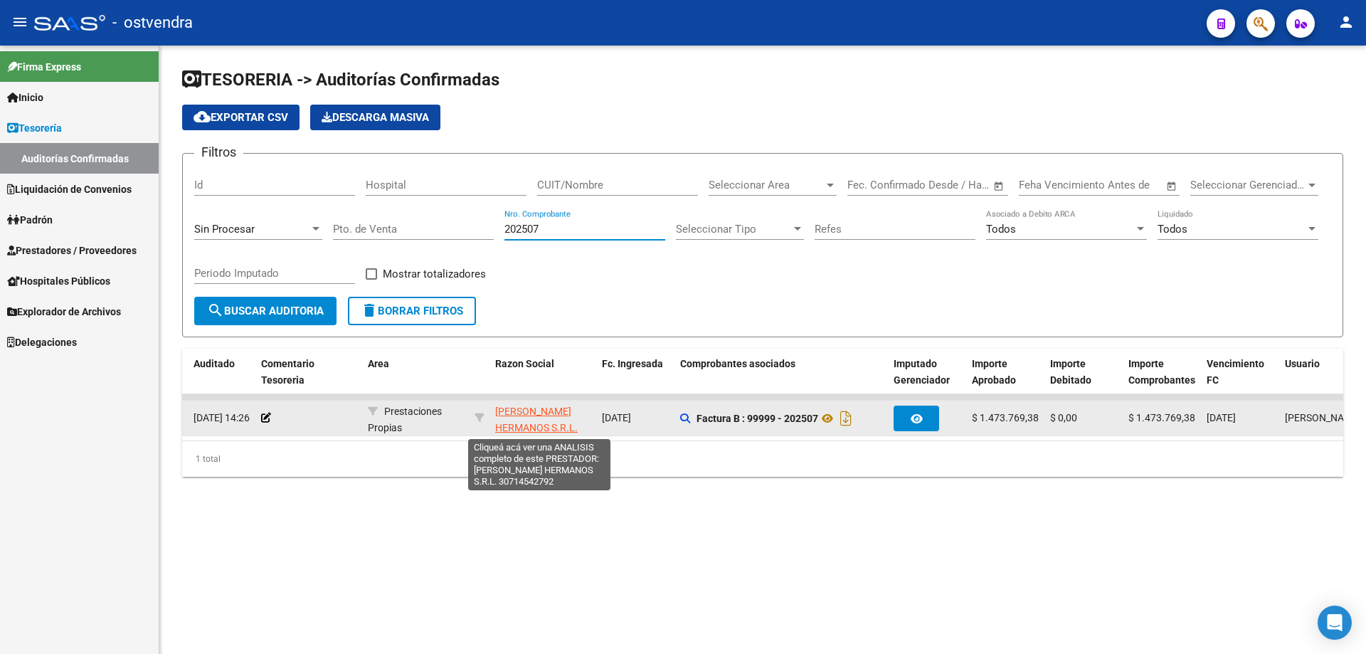
type input "202507"
click at [569, 408] on span "[PERSON_NAME] HERMANOS S.R.L." at bounding box center [536, 419] width 83 height 28
type textarea "30714542792"
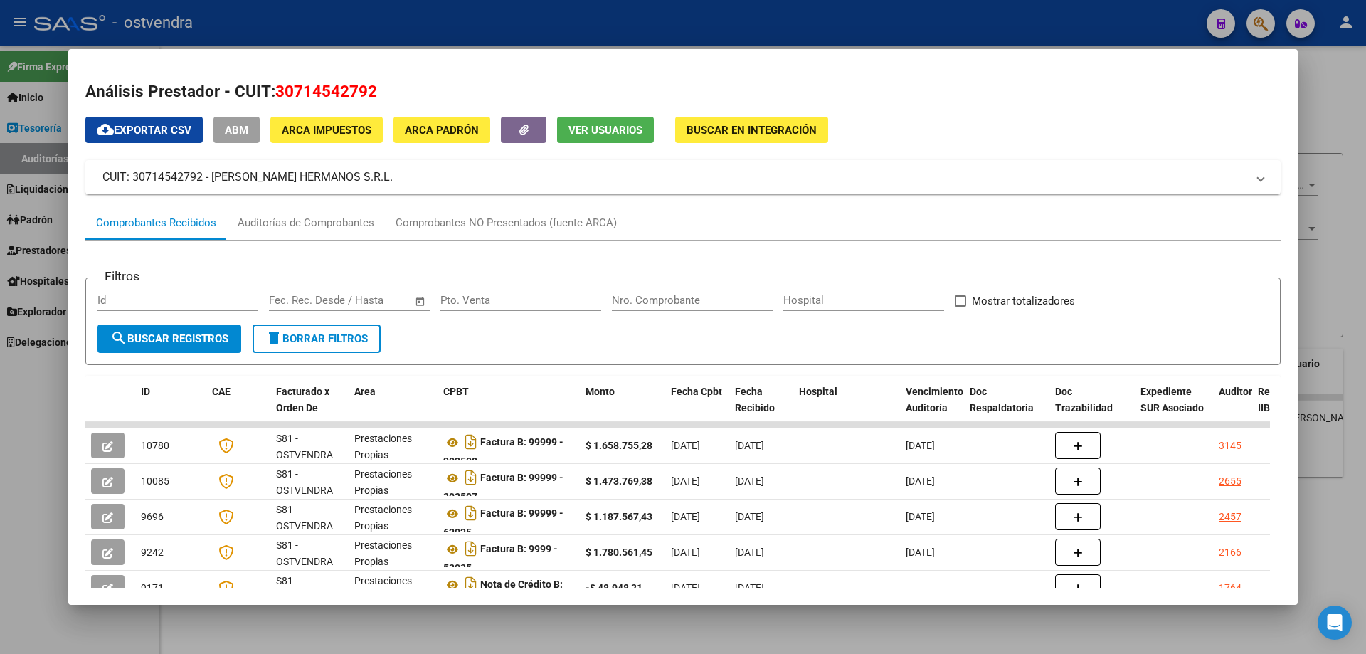
click at [673, 302] on input "Nro. Comprobante" at bounding box center [692, 300] width 161 height 13
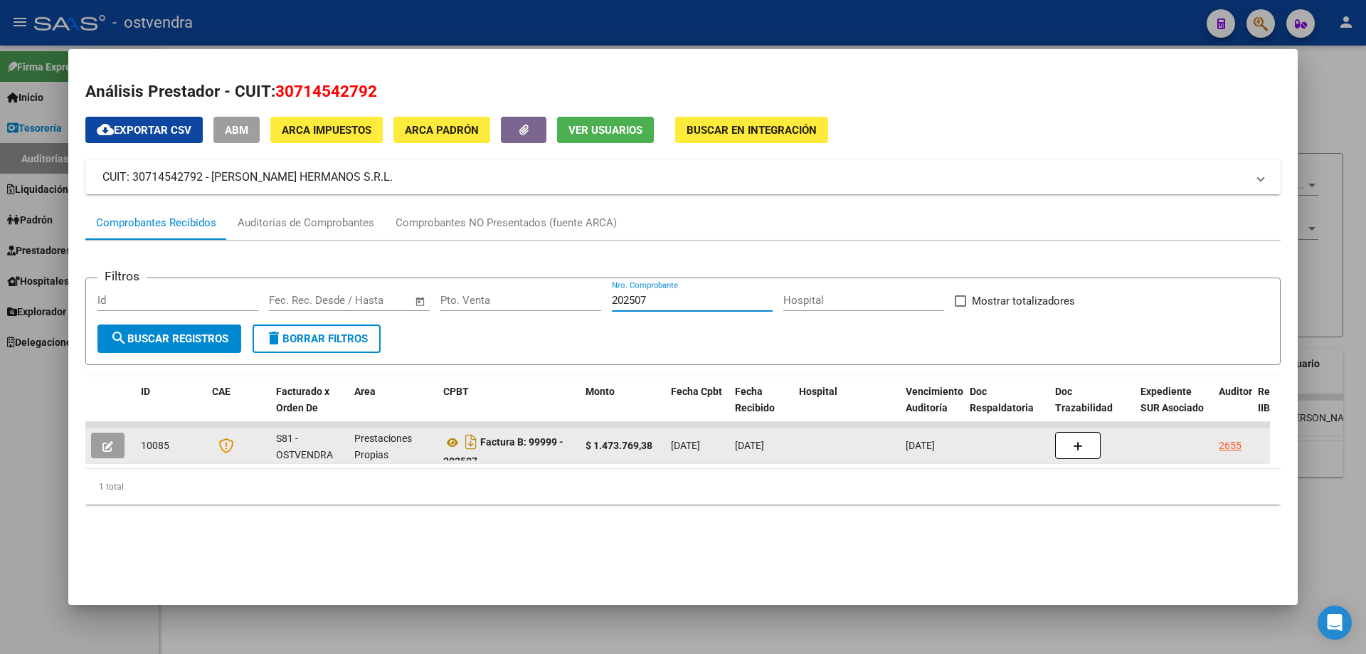
type input "202507"
click at [113, 443] on button "button" at bounding box center [107, 445] width 33 height 26
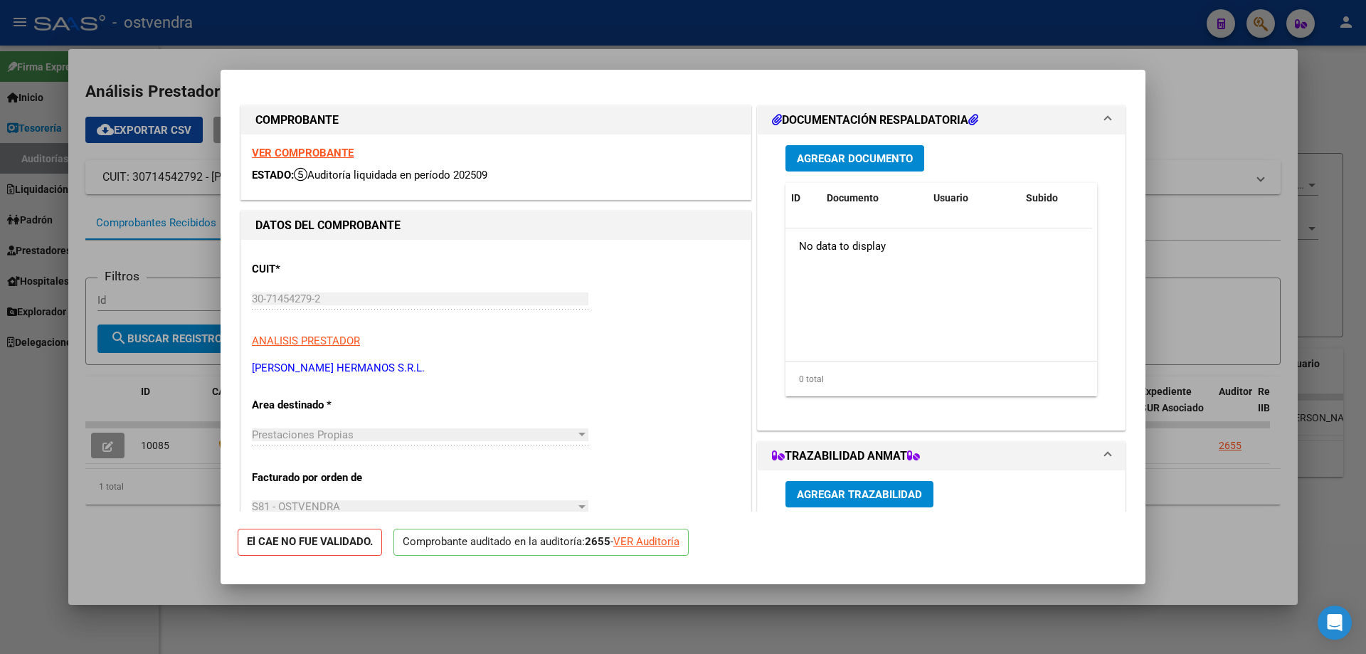
click at [660, 539] on div "VER Auditoría" at bounding box center [646, 542] width 66 height 16
type input "$ 0,00"
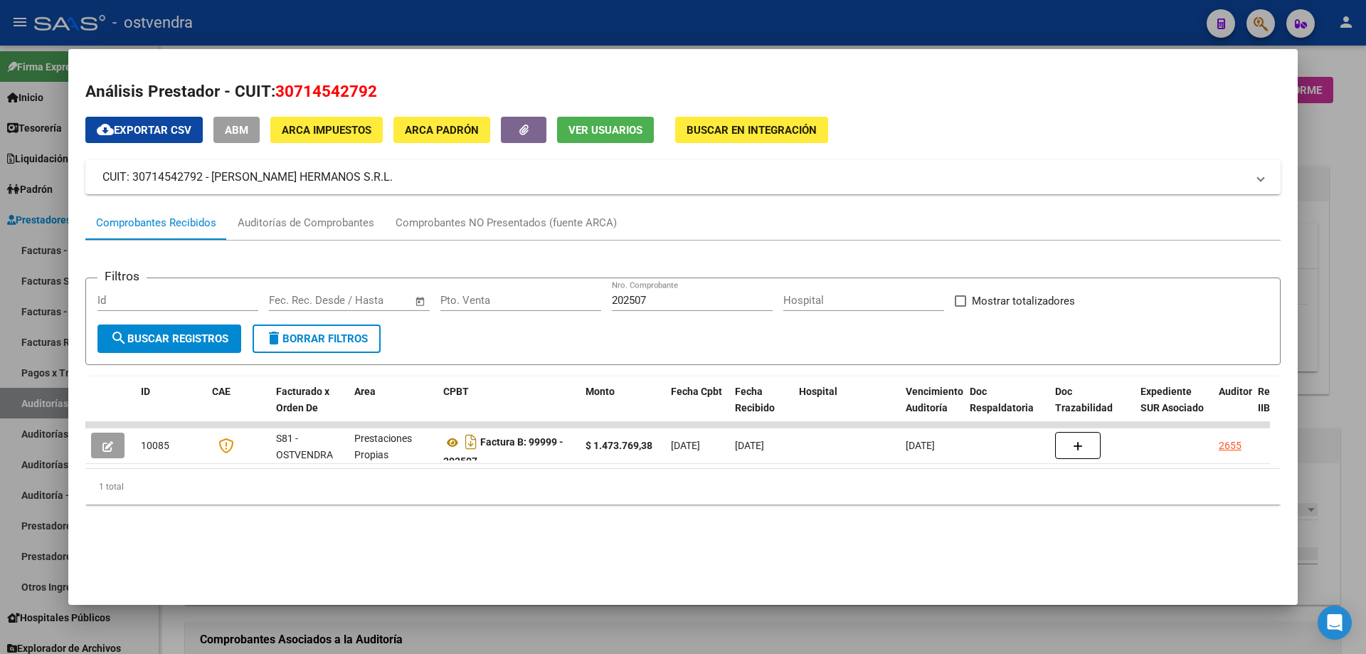
drag, startPoint x: 499, startPoint y: 625, endPoint x: 520, endPoint y: 604, distance: 29.2
click at [510, 611] on div at bounding box center [683, 327] width 1366 height 654
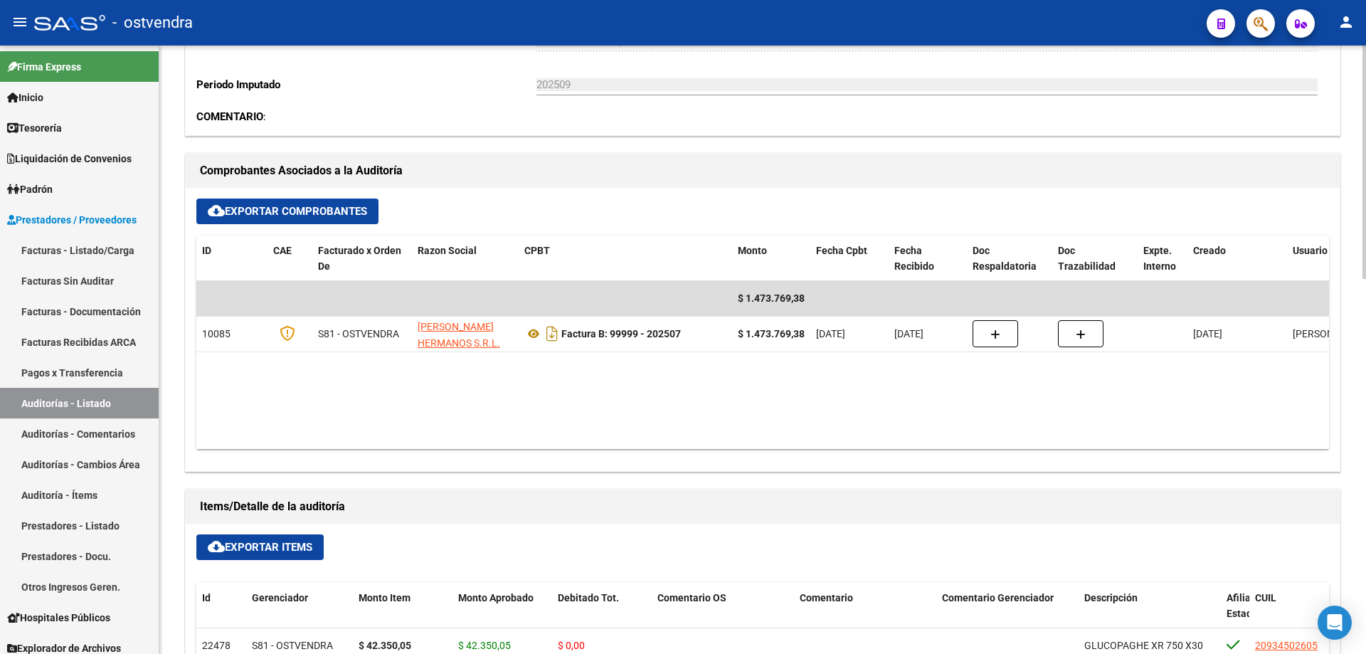
scroll to position [498, 0]
